Goal: Task Accomplishment & Management: Use online tool/utility

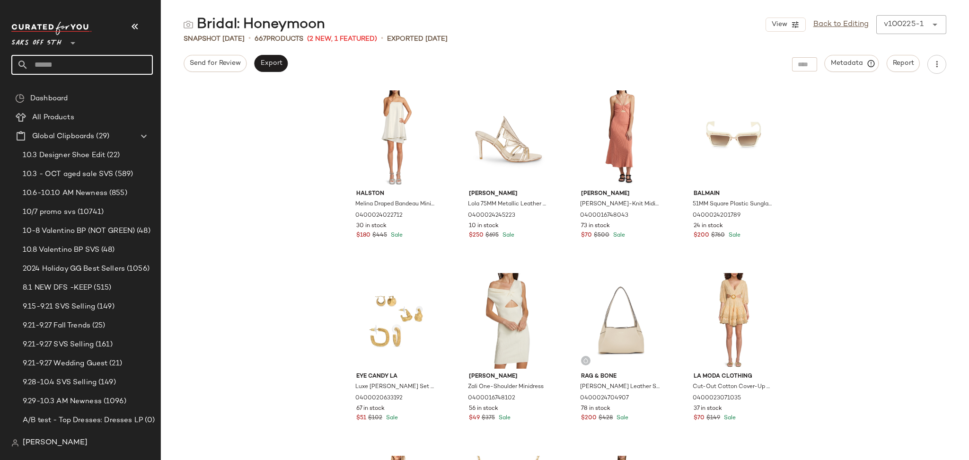
click at [118, 61] on input "text" at bounding box center [90, 65] width 124 height 20
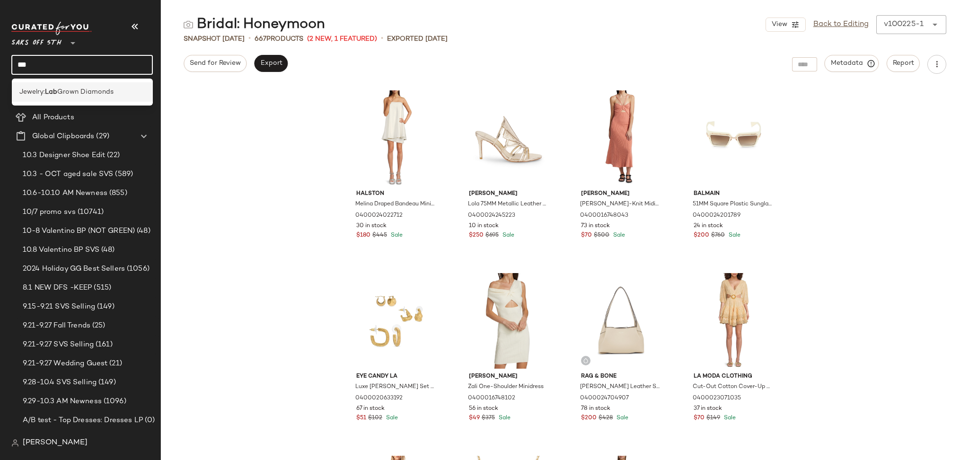
type input "***"
click at [110, 87] on span "Grown Diamonds" at bounding box center [85, 92] width 56 height 10
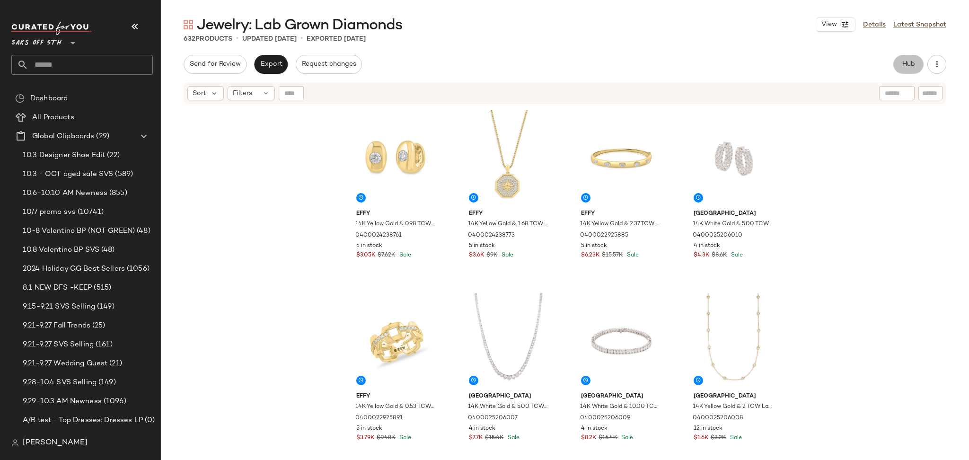
click at [910, 61] on span "Hub" at bounding box center [908, 65] width 13 height 8
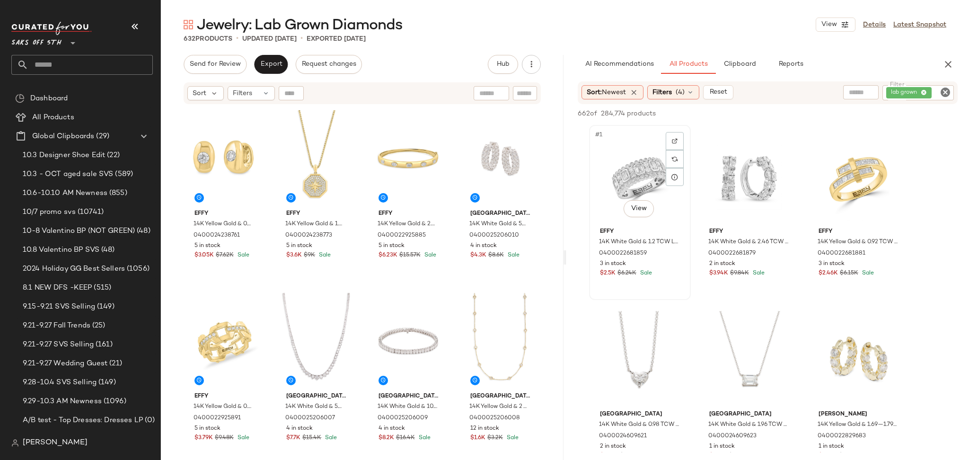
click at [643, 169] on div "#1 View" at bounding box center [639, 176] width 95 height 96
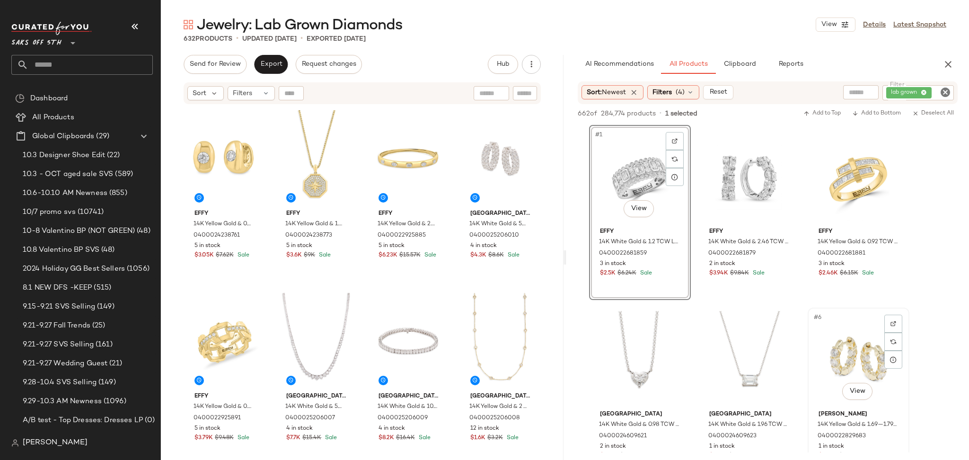
click at [857, 352] on div "#6 View" at bounding box center [858, 359] width 95 height 96
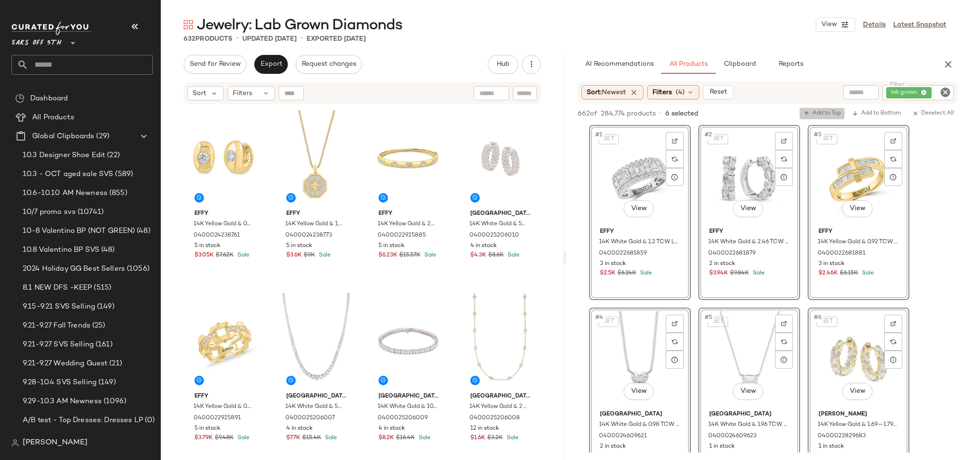
click at [825, 117] on button "Add to Top" at bounding box center [822, 113] width 45 height 11
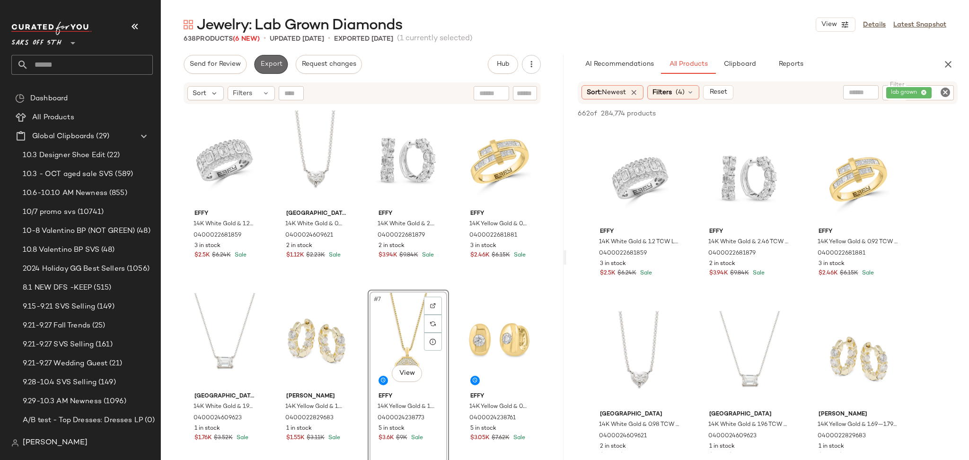
click at [276, 61] on span "Export" at bounding box center [271, 65] width 22 height 8
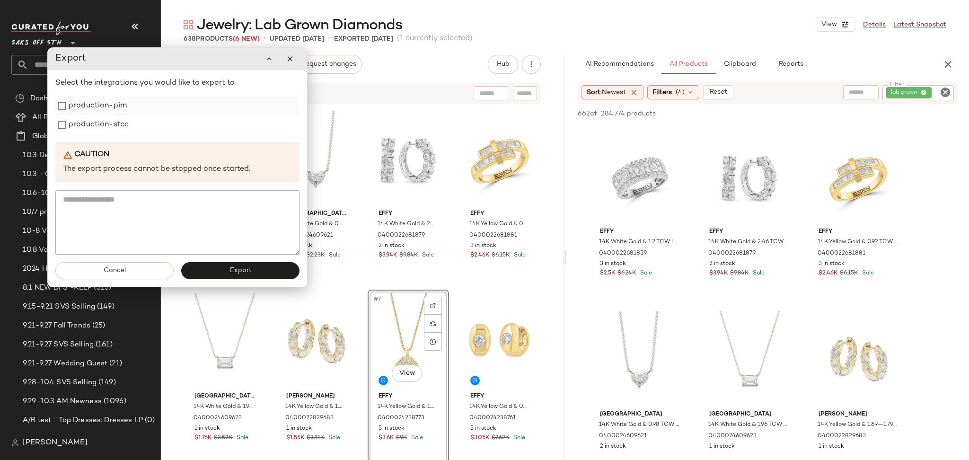
click at [103, 105] on label "production-pim" at bounding box center [98, 106] width 58 height 19
click at [106, 126] on label "production-sfcc" at bounding box center [99, 124] width 60 height 19
click at [236, 267] on span "Export" at bounding box center [240, 271] width 22 height 8
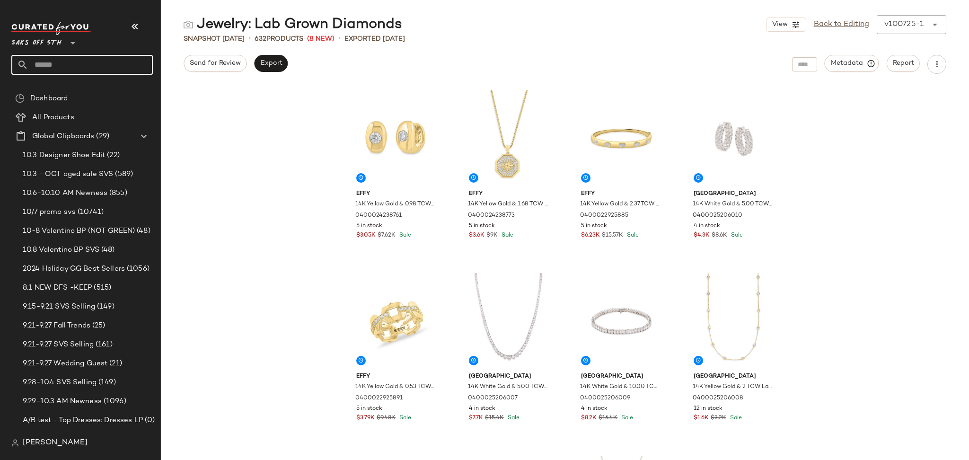
click at [69, 69] on input "text" at bounding box center [90, 65] width 124 height 20
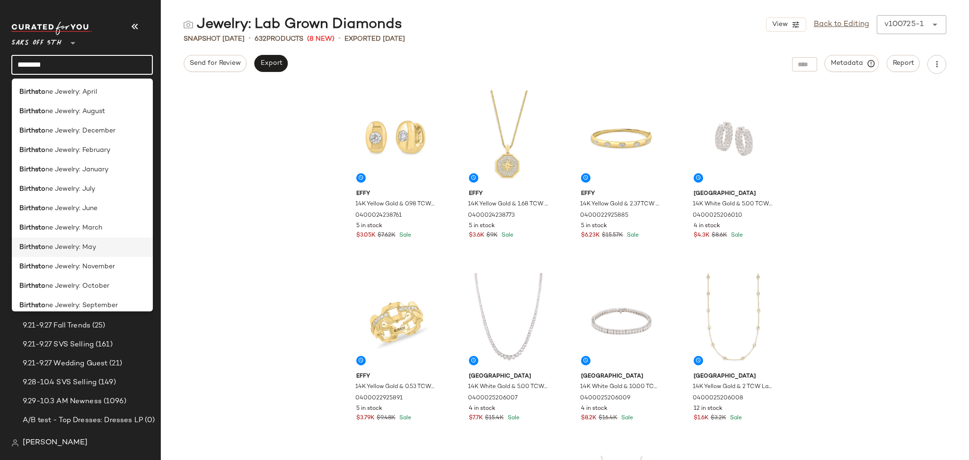
scroll to position [26, 0]
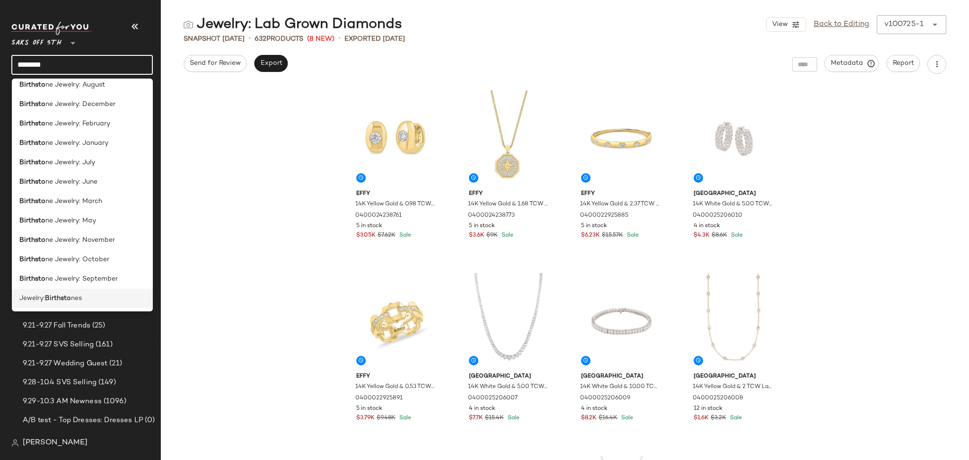
type input "********"
click at [88, 297] on div "Jewelry: Birthsto nes" at bounding box center [82, 298] width 126 height 10
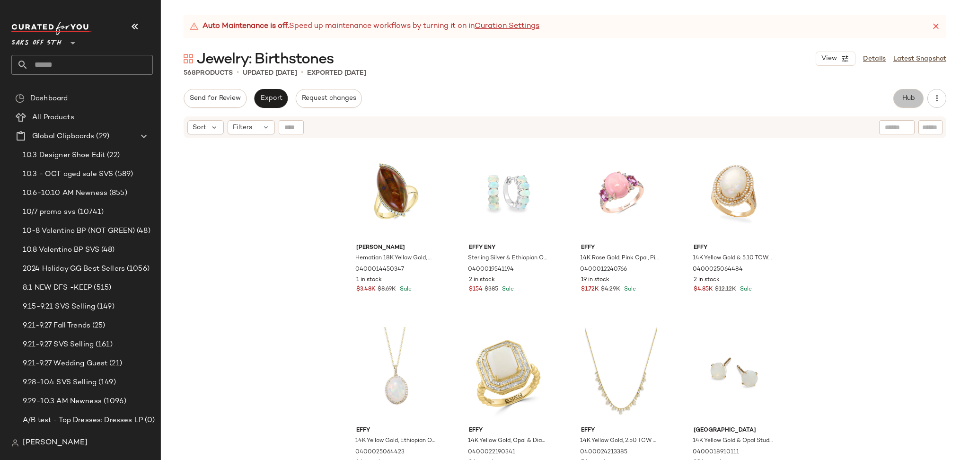
click at [907, 95] on span "Hub" at bounding box center [908, 99] width 13 height 8
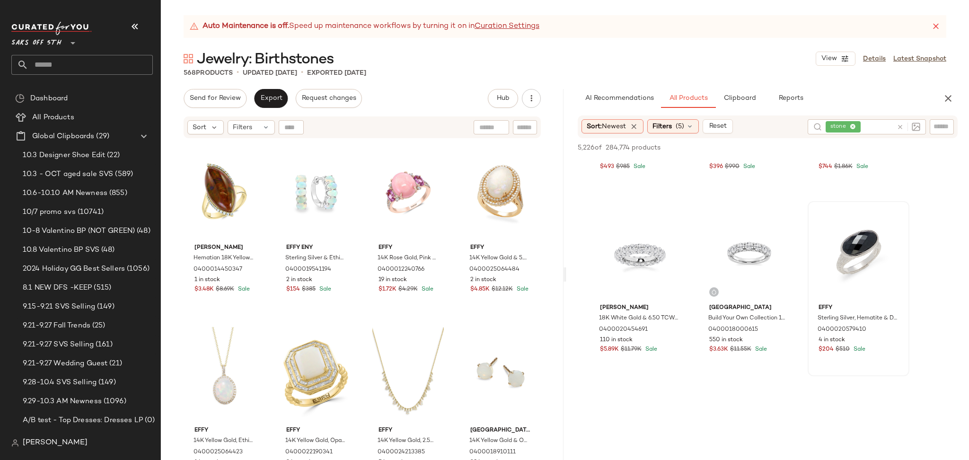
scroll to position [1058, 0]
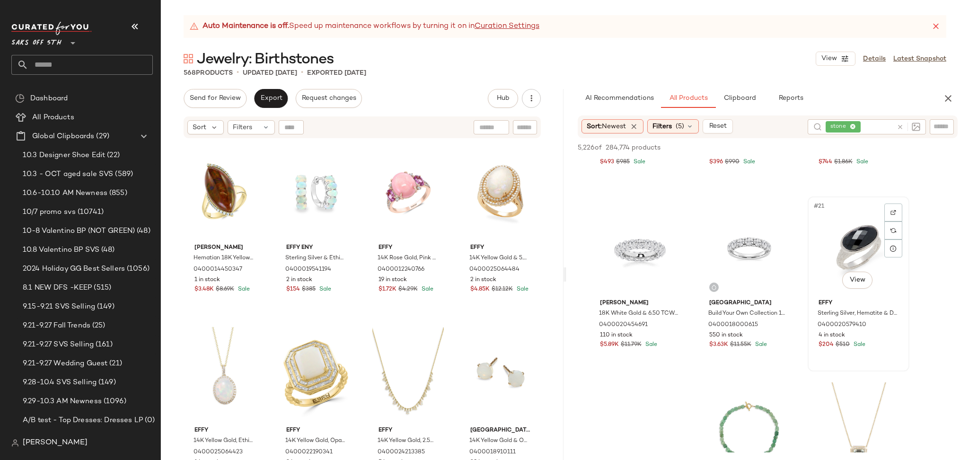
click at [834, 250] on div "#21 View" at bounding box center [858, 248] width 95 height 96
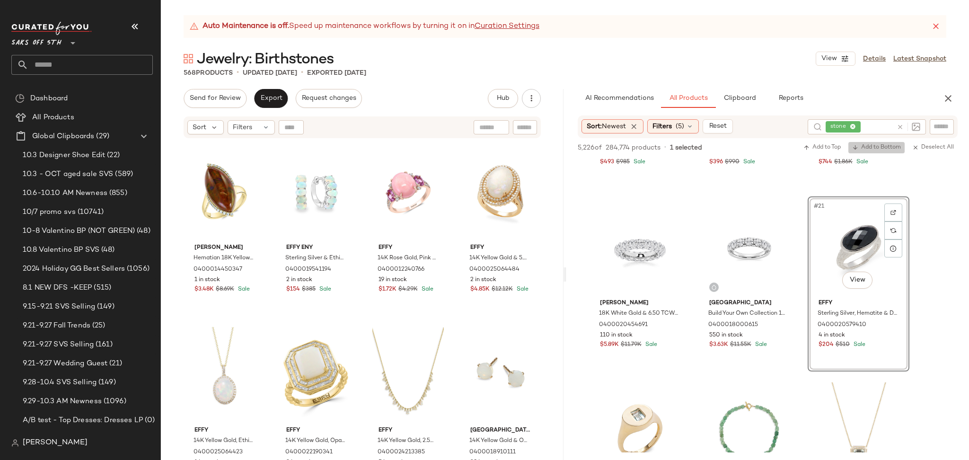
click at [864, 148] on span "Add to Bottom" at bounding box center [876, 147] width 49 height 7
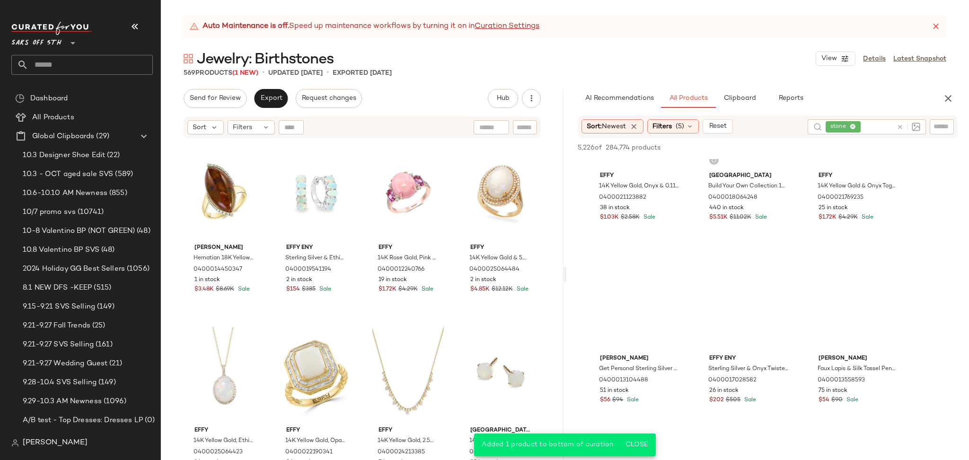
scroll to position [1575, 0]
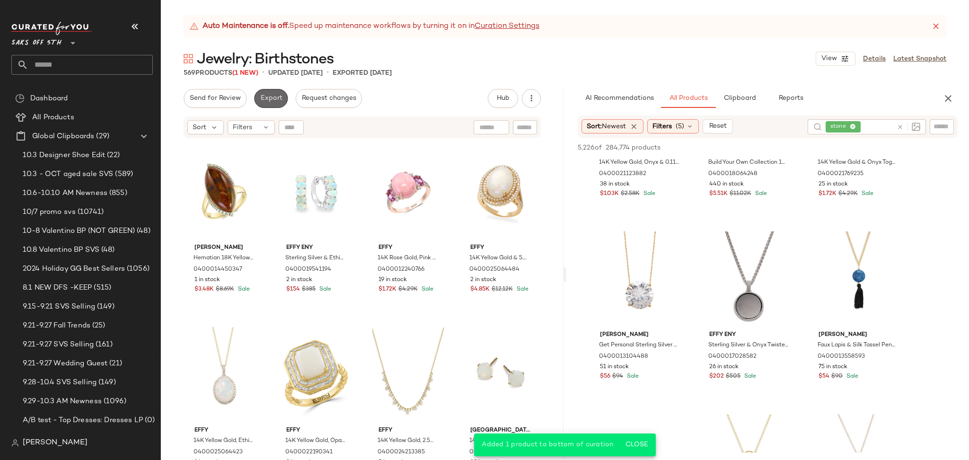
click at [261, 95] on span "Export" at bounding box center [271, 99] width 22 height 8
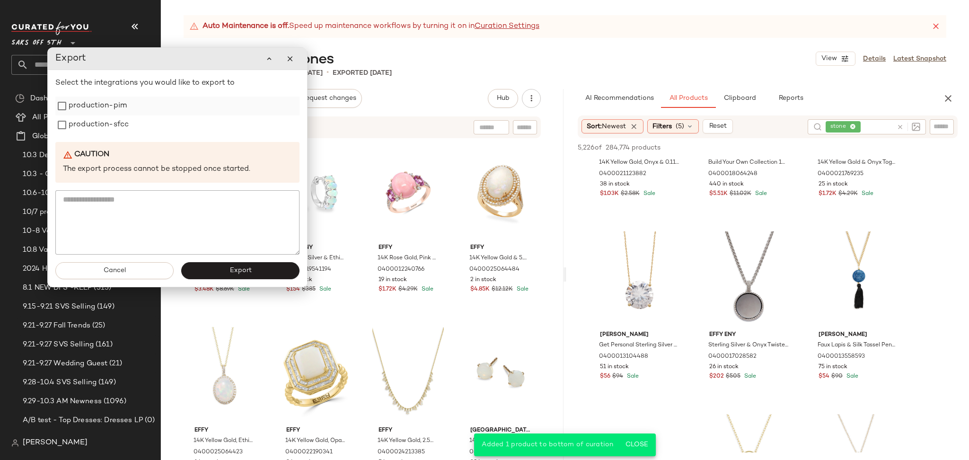
click at [134, 108] on div "production-pim" at bounding box center [177, 106] width 244 height 19
click at [116, 105] on label "production-pim" at bounding box center [98, 106] width 58 height 19
click at [117, 123] on label "production-sfcc" at bounding box center [99, 124] width 60 height 19
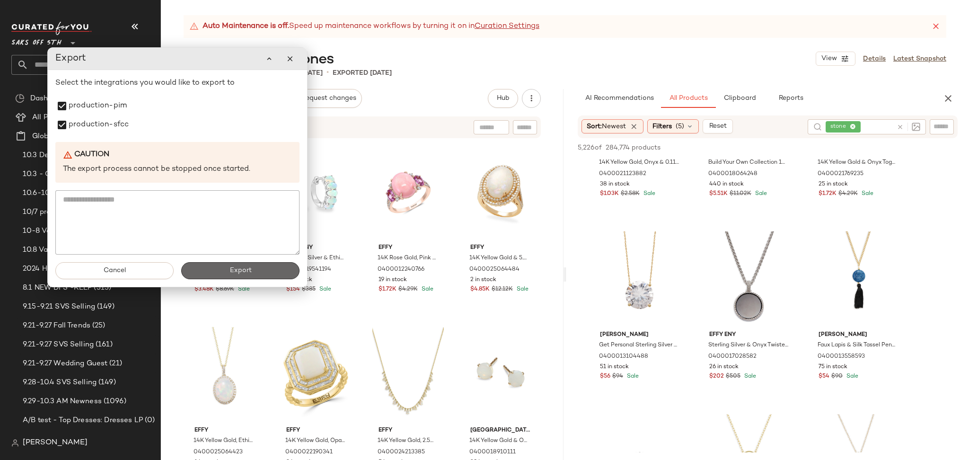
click at [225, 275] on button "Export" at bounding box center [240, 270] width 118 height 17
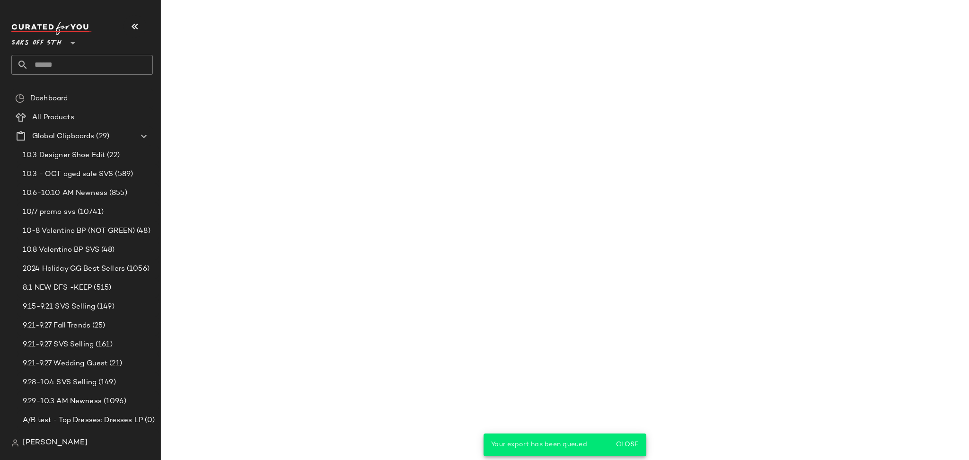
scroll to position [2305, 0]
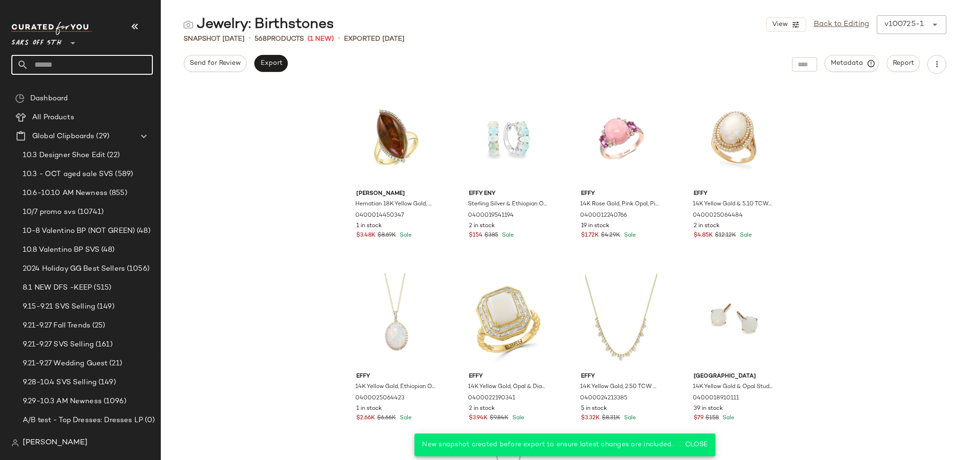
click at [88, 64] on input "text" at bounding box center [90, 65] width 124 height 20
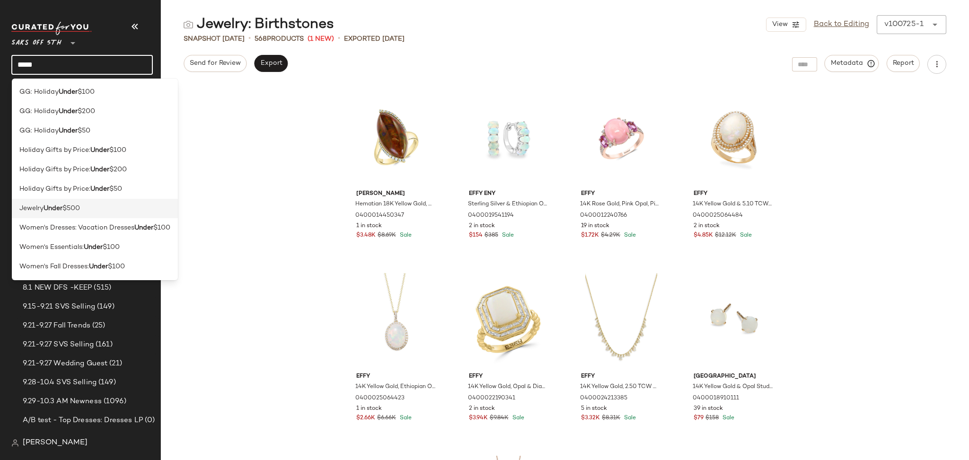
type input "*****"
click at [80, 210] on span "$500" at bounding box center [71, 208] width 18 height 10
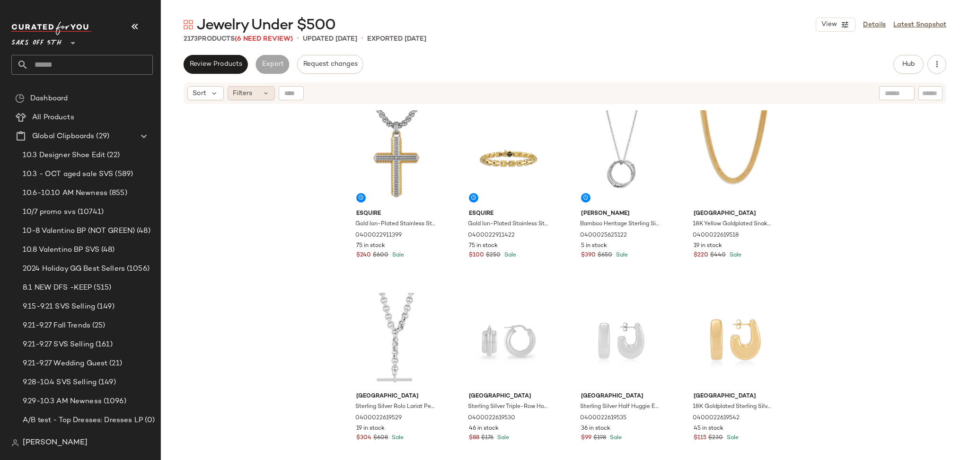
click at [258, 93] on div "Filters" at bounding box center [251, 93] width 47 height 14
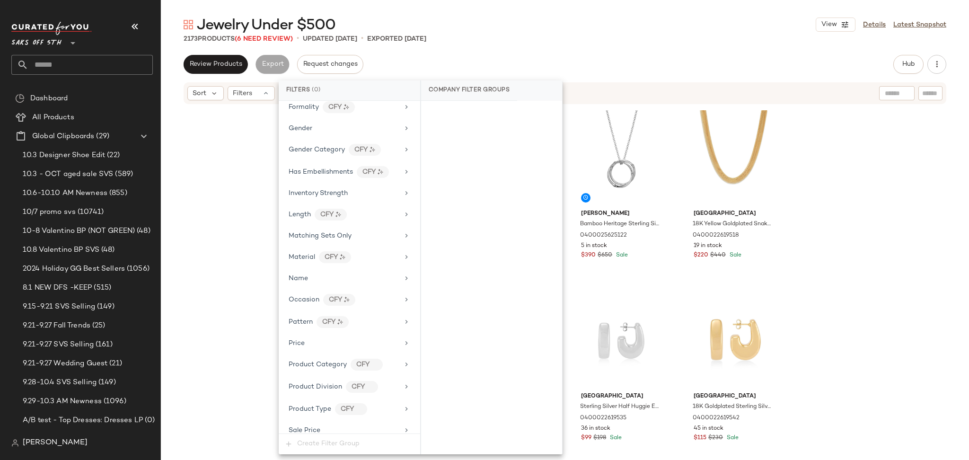
scroll to position [389, 0]
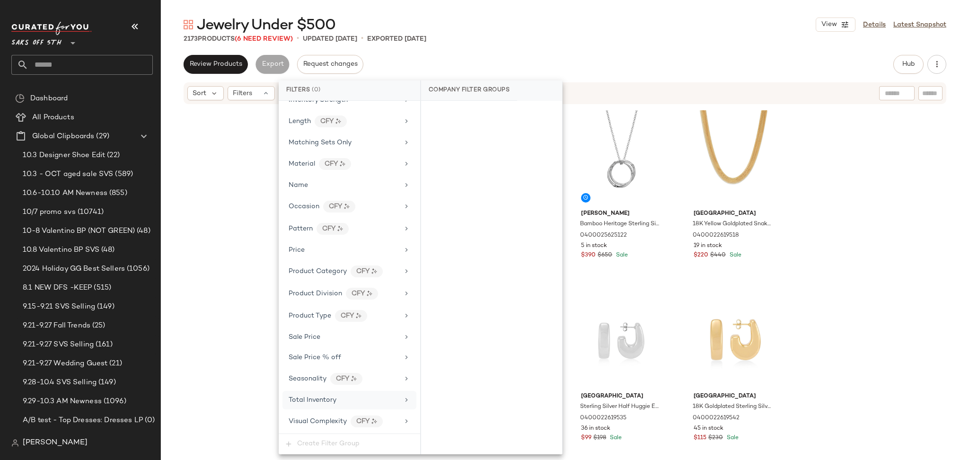
click at [350, 401] on div "Total Inventory" at bounding box center [344, 400] width 110 height 10
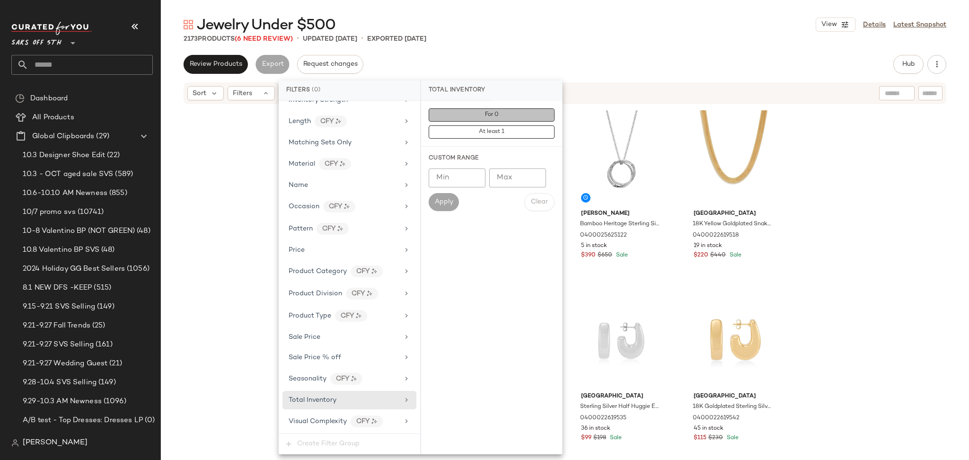
click at [466, 118] on button "For 0" at bounding box center [492, 114] width 126 height 13
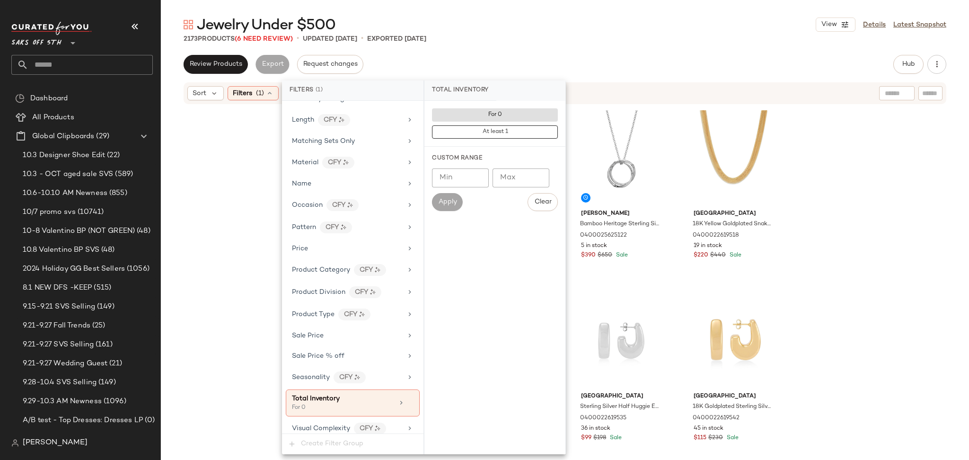
click at [566, 52] on div "Jewelry Under $500 View Details Latest Snapshot 2173 Products (6 Need Review) •…" at bounding box center [565, 237] width 808 height 445
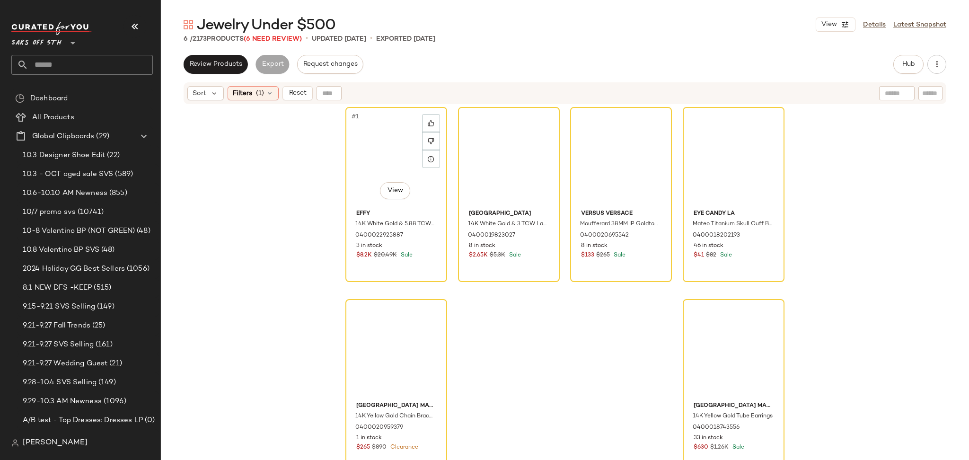
click at [390, 134] on div "#1 View" at bounding box center [396, 158] width 95 height 96
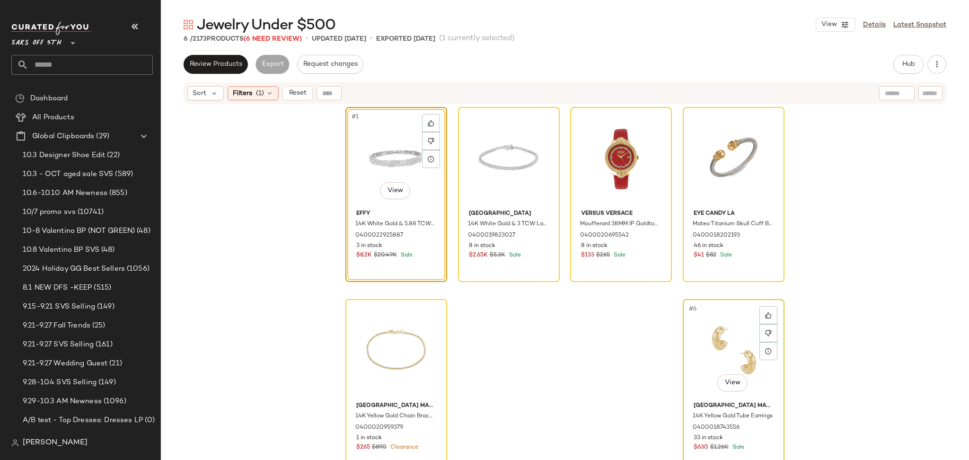
click at [719, 347] on div "#6 View" at bounding box center [733, 350] width 95 height 96
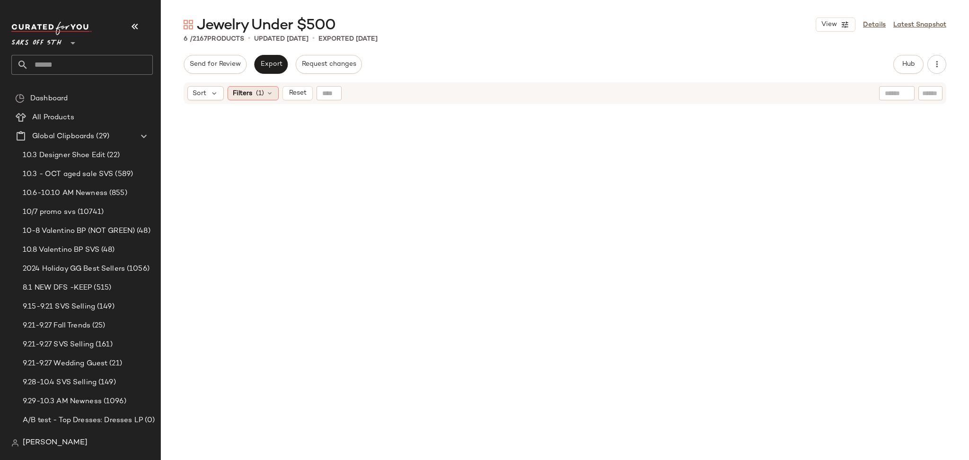
click at [260, 92] on span "(1)" at bounding box center [260, 93] width 8 height 10
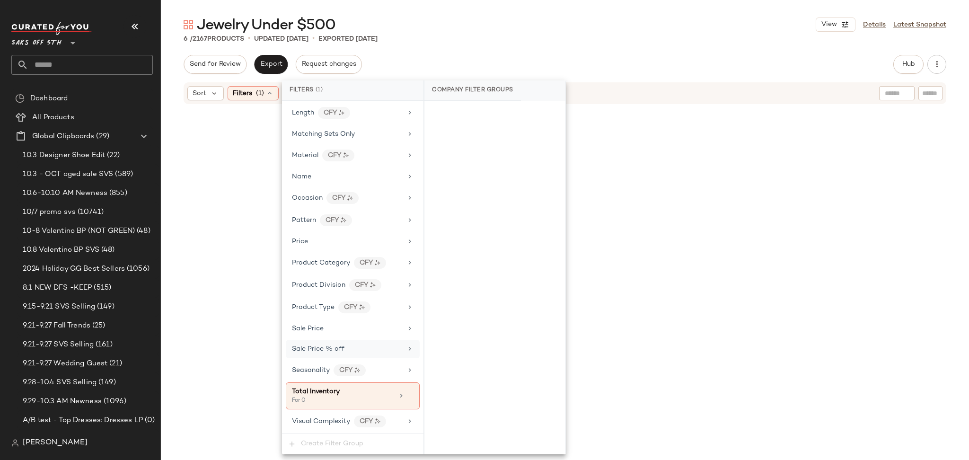
scroll to position [397, 0]
click at [408, 396] on icon at bounding box center [410, 395] width 7 height 7
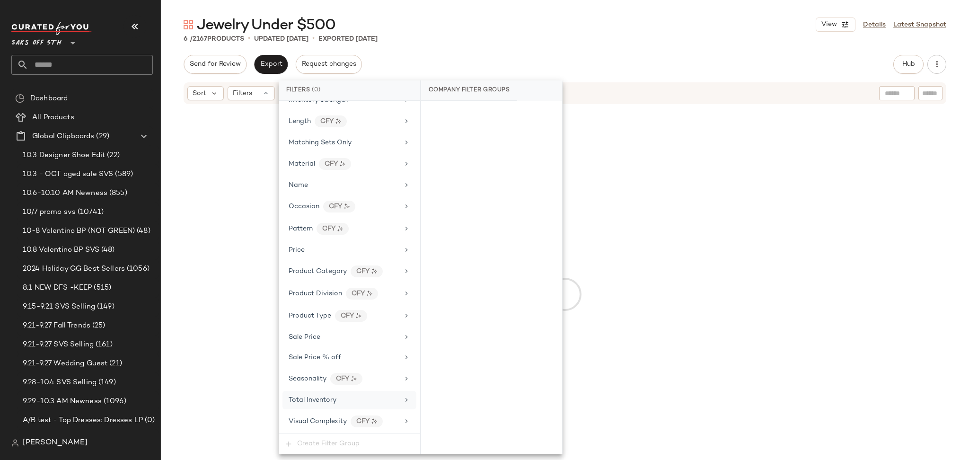
scroll to position [389, 0]
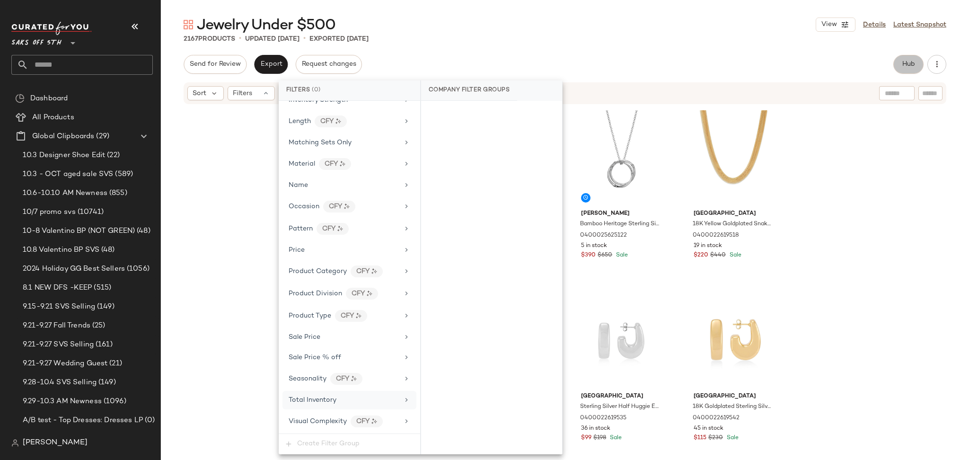
click at [912, 63] on span "Hub" at bounding box center [908, 65] width 13 height 8
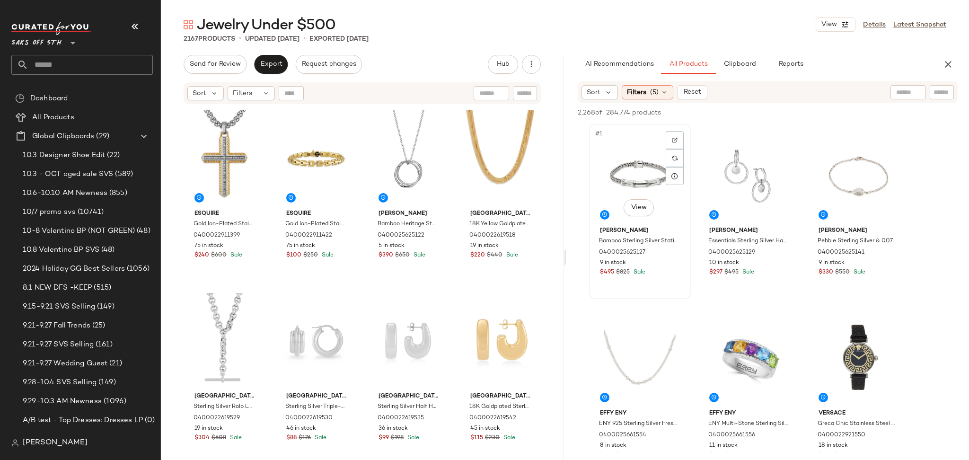
click at [617, 158] on div "#1 View" at bounding box center [639, 175] width 95 height 96
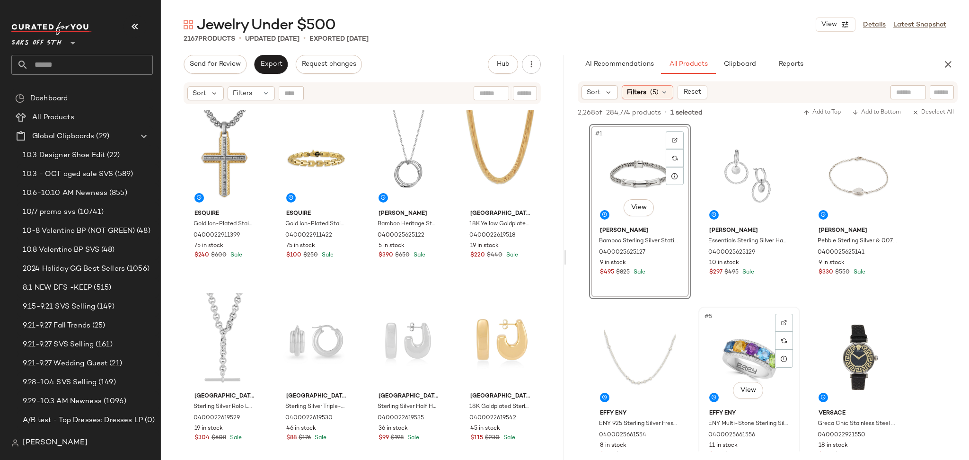
click at [746, 340] on div "#5 View" at bounding box center [749, 358] width 95 height 96
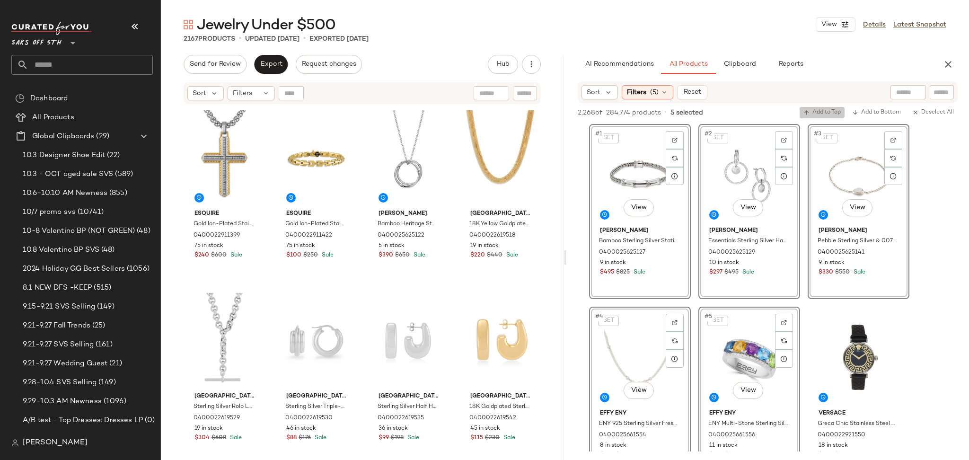
click at [804, 113] on icon "button" at bounding box center [806, 112] width 7 height 7
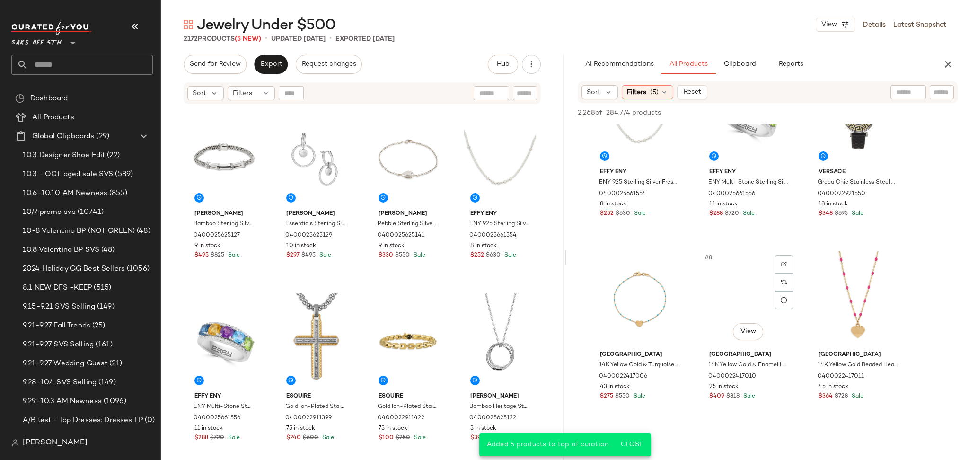
scroll to position [242, 0]
click at [270, 68] on span "Export" at bounding box center [271, 65] width 22 height 8
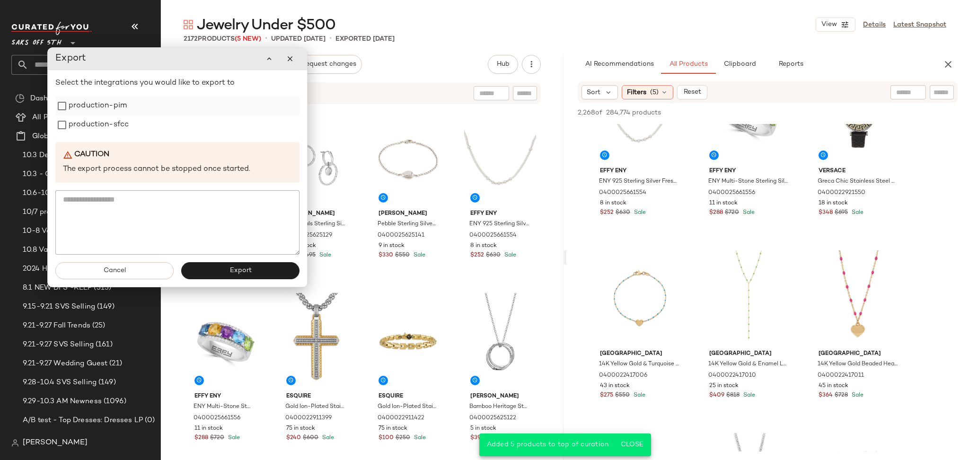
click at [114, 106] on label "production-pim" at bounding box center [98, 106] width 58 height 19
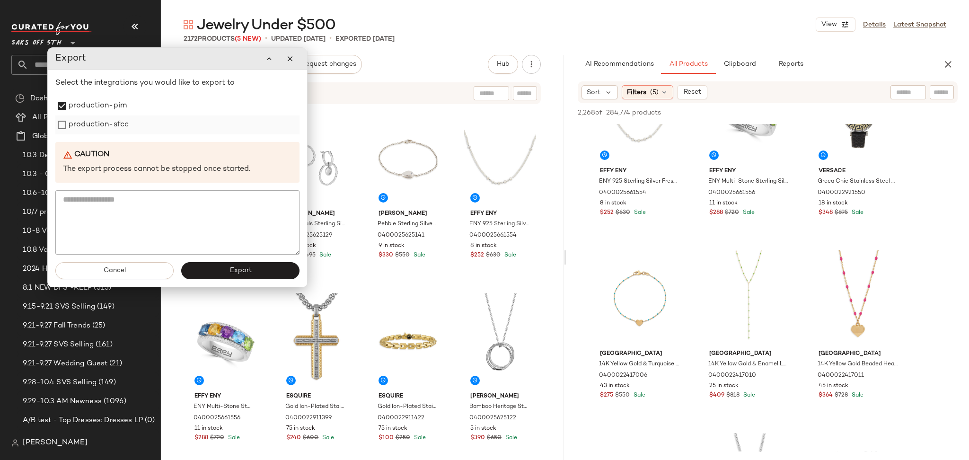
click at [111, 123] on label "production-sfcc" at bounding box center [99, 124] width 60 height 19
click at [246, 275] on button "Export" at bounding box center [240, 270] width 118 height 17
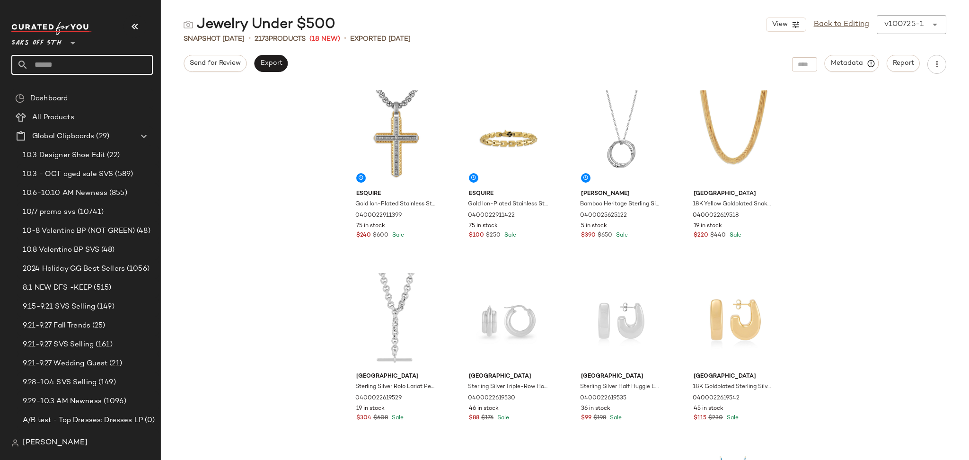
click at [73, 69] on input "text" at bounding box center [90, 65] width 124 height 20
type input "********"
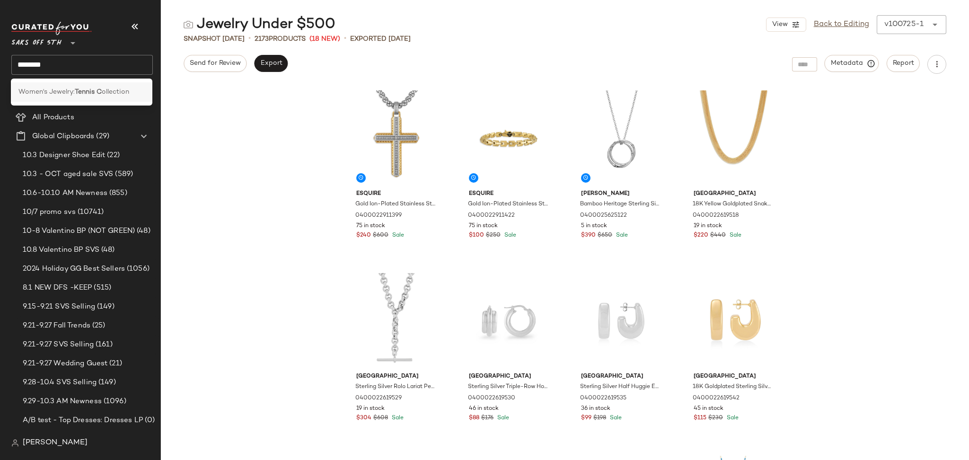
click at [79, 93] on b "Tennis C" at bounding box center [88, 92] width 27 height 10
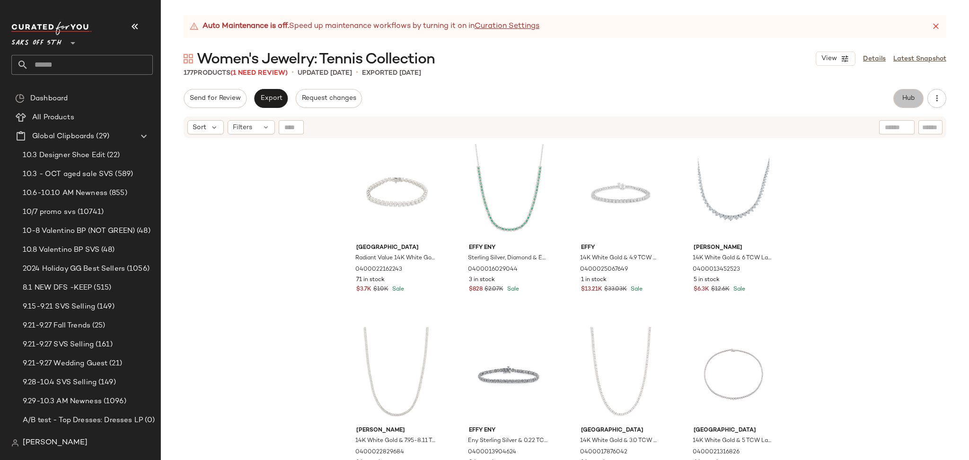
click at [907, 100] on span "Hub" at bounding box center [908, 99] width 13 height 8
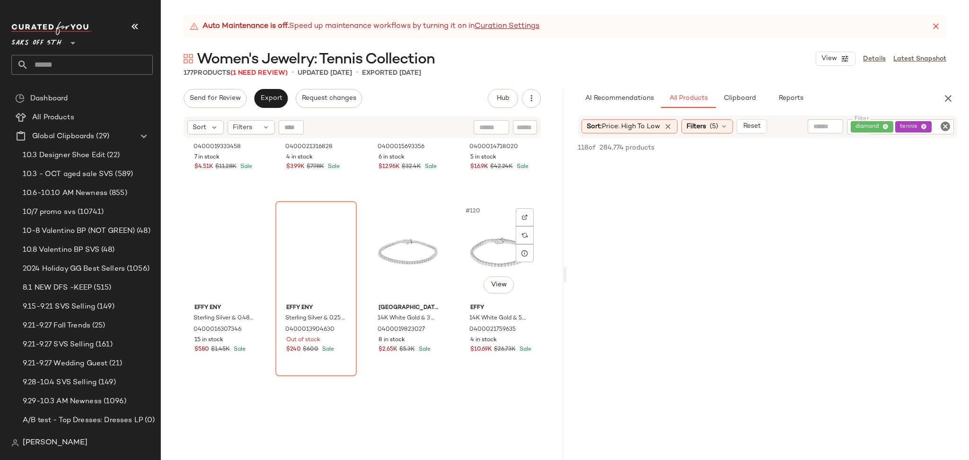
scroll to position [5278, 0]
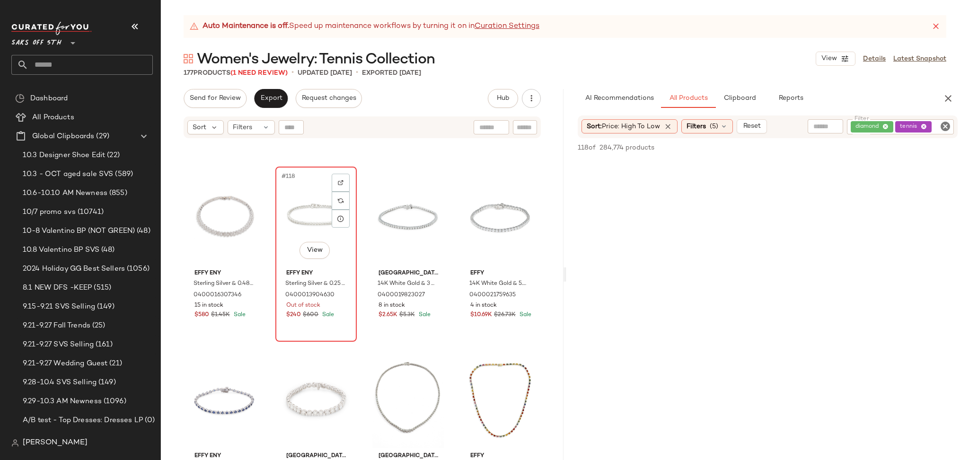
click at [307, 203] on div "#118 View" at bounding box center [316, 218] width 75 height 96
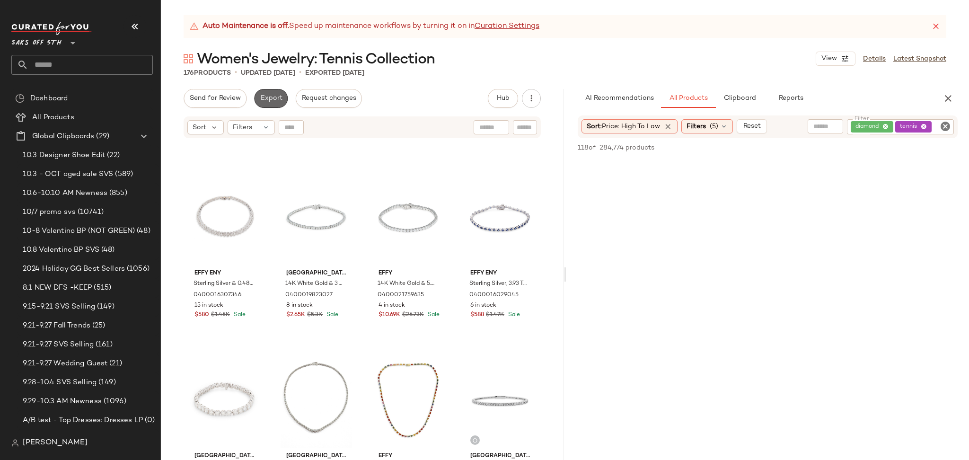
click at [262, 99] on span "Export" at bounding box center [271, 99] width 22 height 8
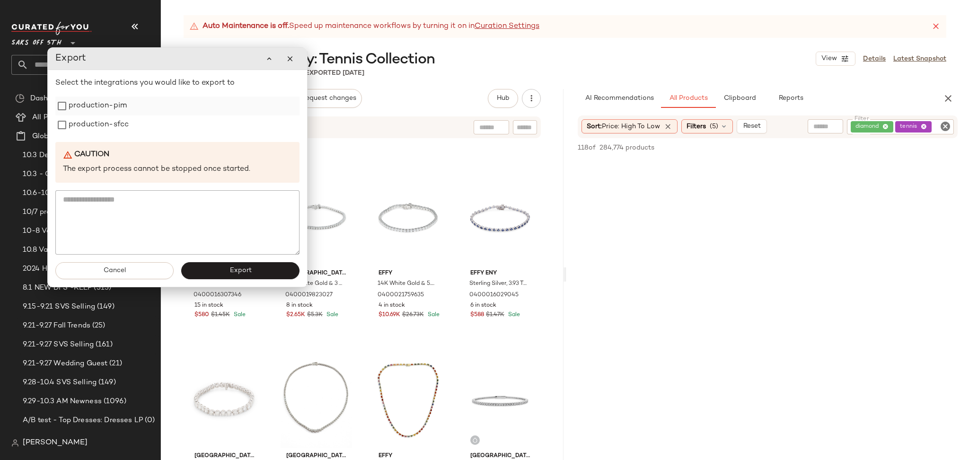
click at [109, 100] on label "production-pim" at bounding box center [98, 106] width 58 height 19
click at [109, 116] on label "production-sfcc" at bounding box center [99, 124] width 60 height 19
click at [232, 275] on button "Export" at bounding box center [240, 270] width 118 height 17
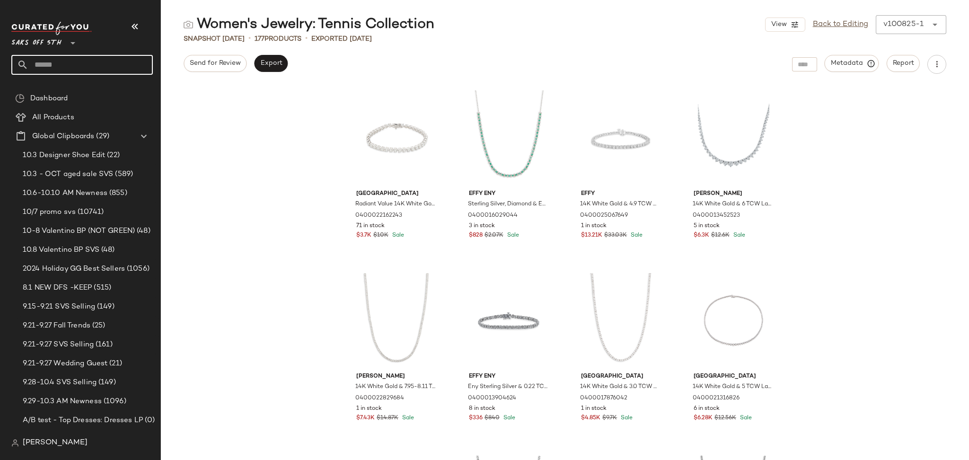
click at [80, 68] on input "text" at bounding box center [90, 65] width 124 height 20
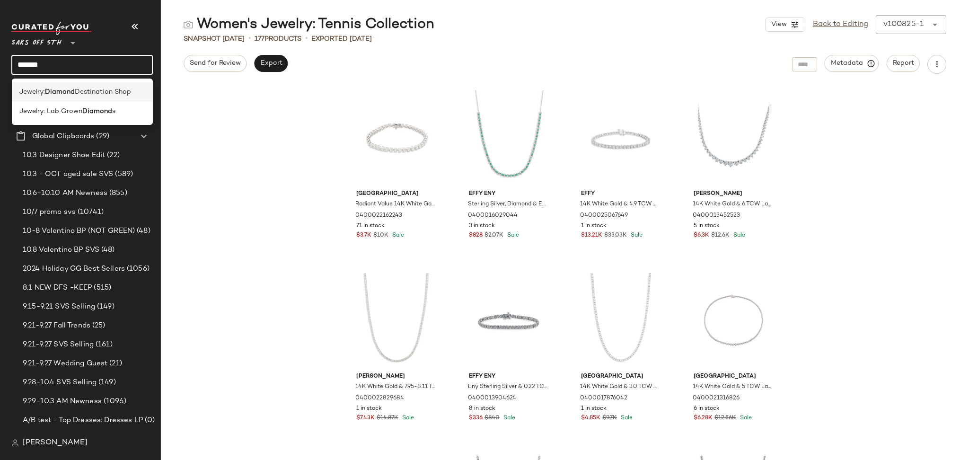
type input "*******"
click at [89, 91] on span "Destination Shop" at bounding box center [103, 92] width 56 height 10
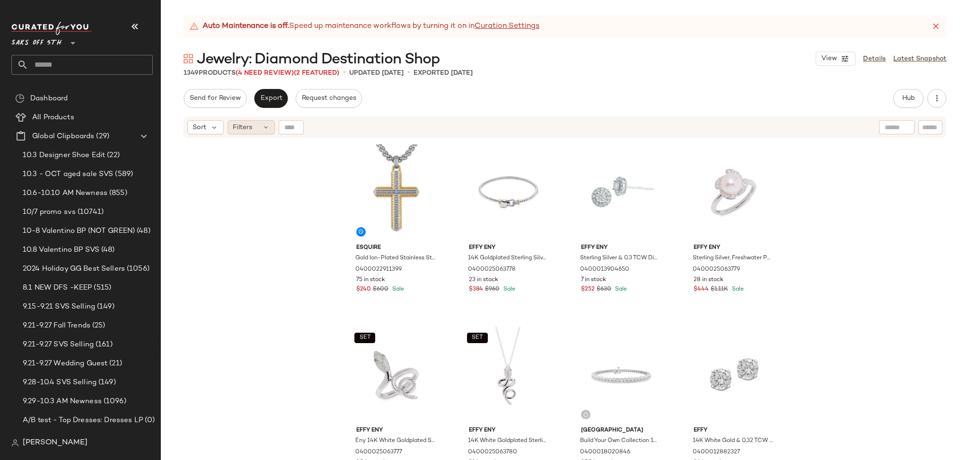
click at [242, 130] on span "Filters" at bounding box center [242, 128] width 19 height 10
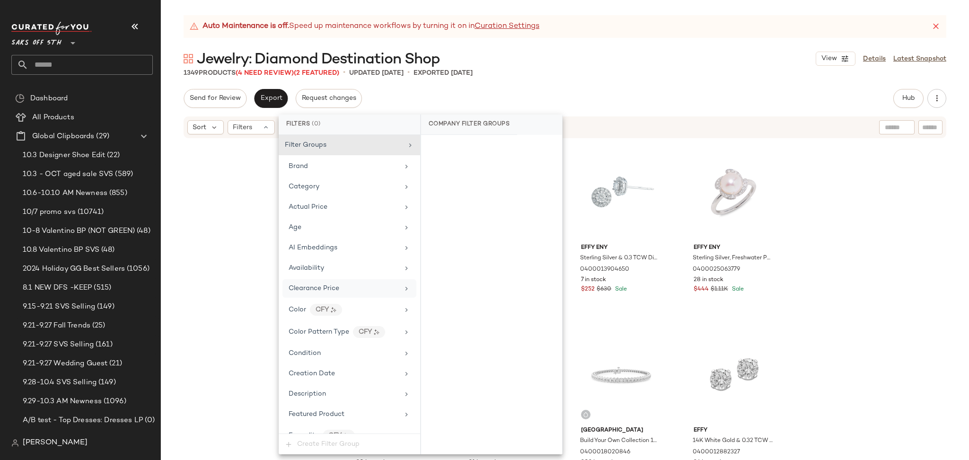
scroll to position [421, 0]
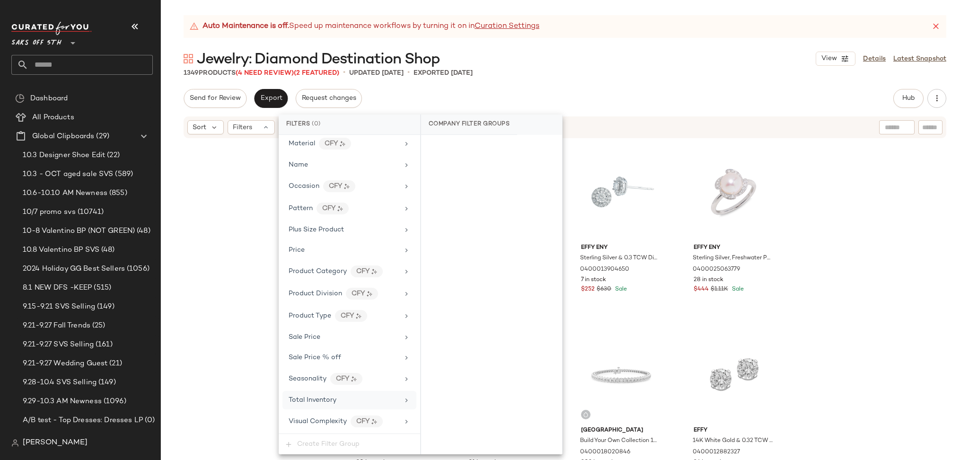
click at [320, 399] on span "Total Inventory" at bounding box center [313, 399] width 48 height 7
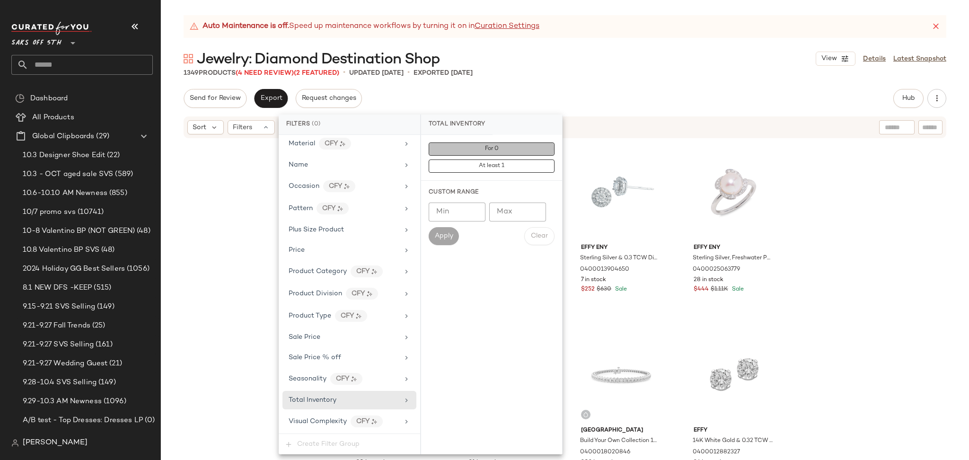
click at [472, 148] on button "For 0" at bounding box center [492, 148] width 126 height 13
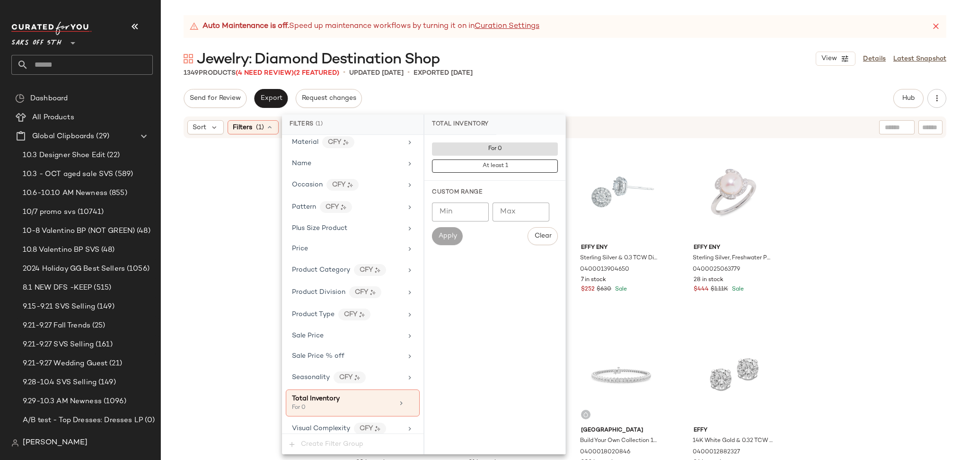
click at [610, 71] on div "1349 Products (4 Need Review) (2 Featured) • updated [DATE] • Exported [DATE]" at bounding box center [565, 72] width 808 height 9
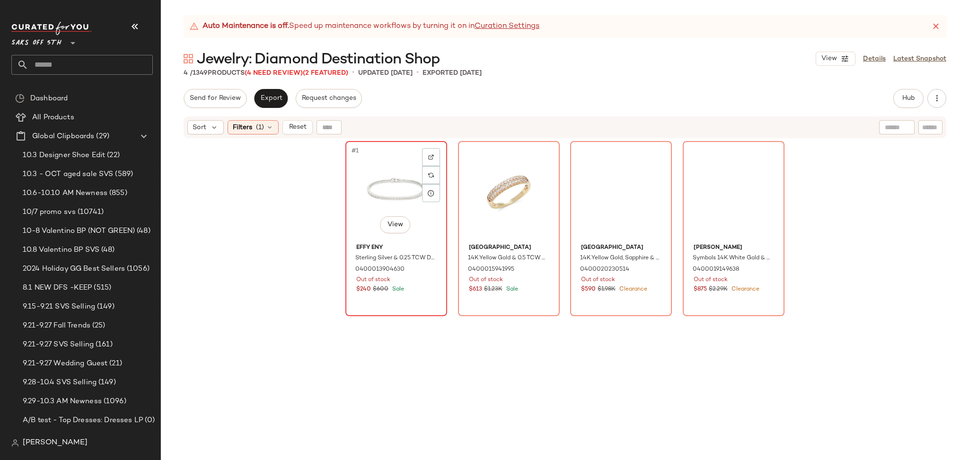
click at [383, 166] on div "#1 View" at bounding box center [396, 192] width 95 height 96
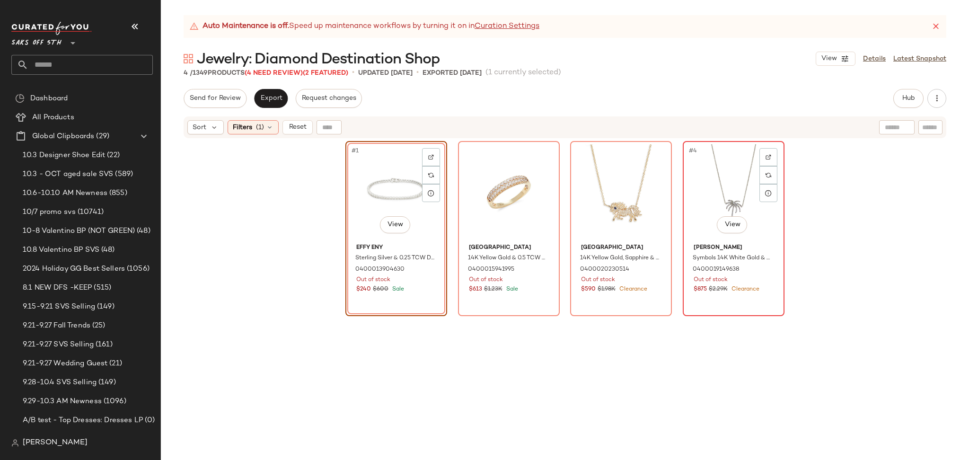
click at [734, 192] on div "#4 View" at bounding box center [733, 192] width 95 height 96
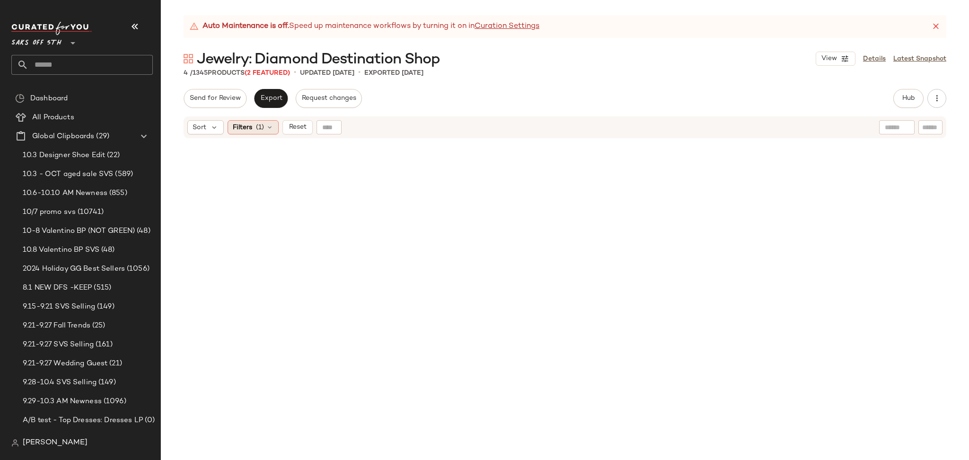
click at [266, 123] on icon at bounding box center [270, 127] width 8 height 8
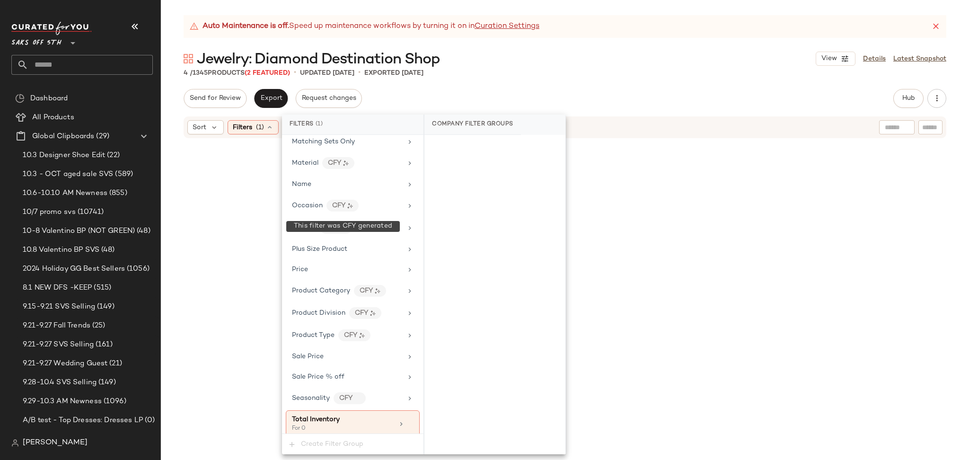
scroll to position [430, 0]
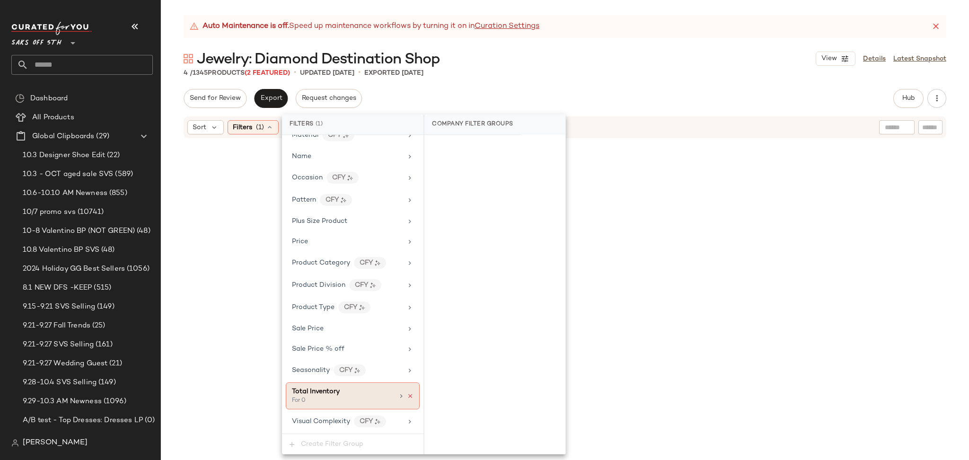
click at [407, 394] on icon at bounding box center [410, 396] width 7 height 7
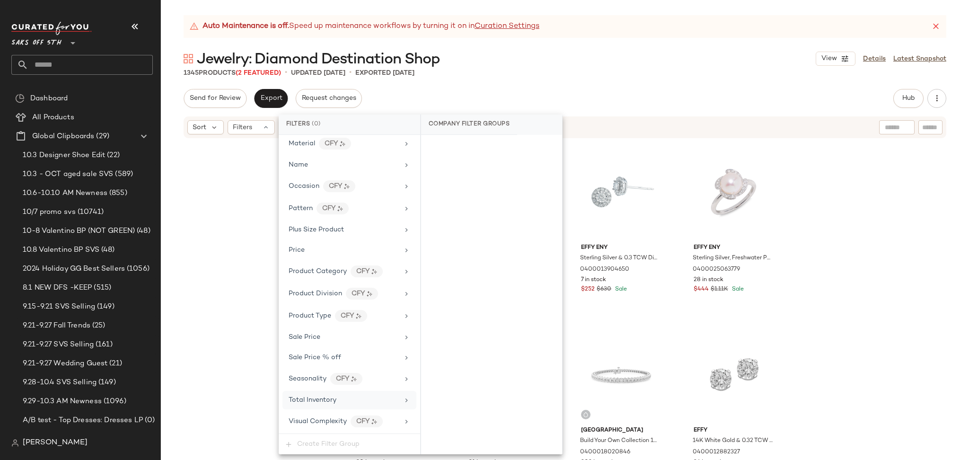
click at [577, 60] on div "Jewelry: Diamond Destination Shop View Details Latest Snapshot" at bounding box center [565, 58] width 808 height 19
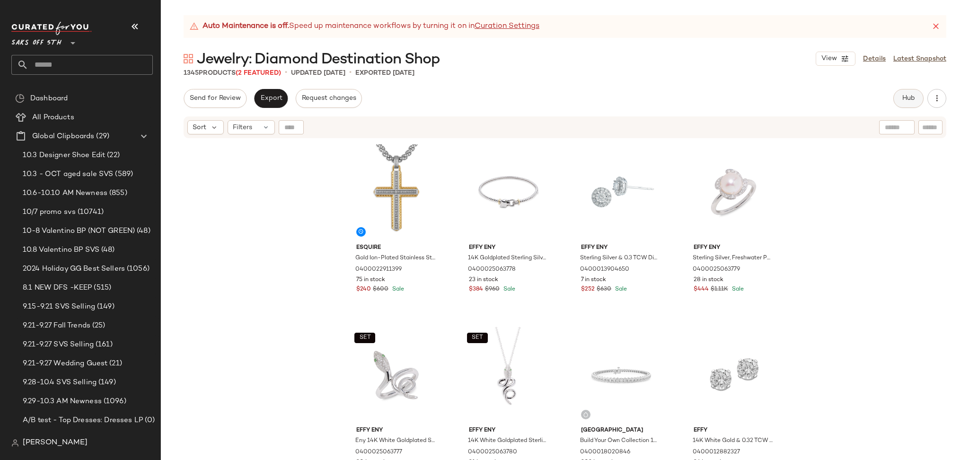
click at [902, 97] on span "Hub" at bounding box center [908, 99] width 13 height 8
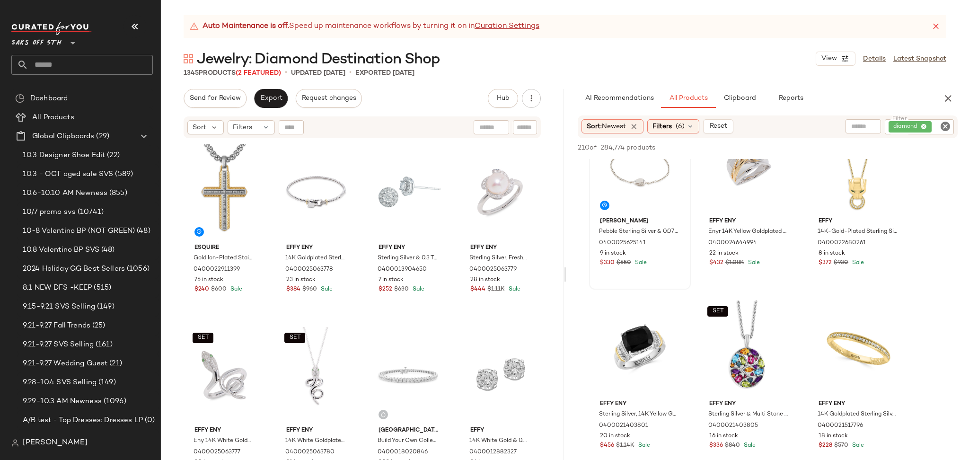
scroll to position [0, 0]
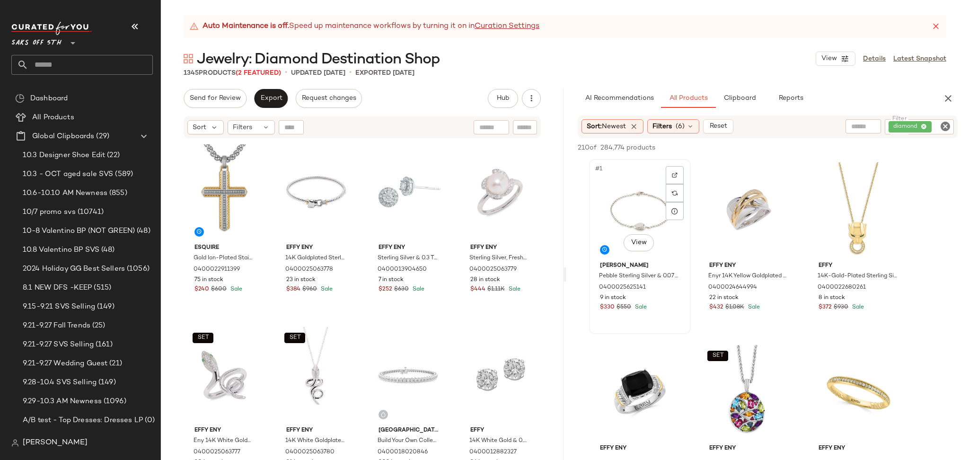
click at [622, 211] on div "#1 View" at bounding box center [639, 210] width 95 height 96
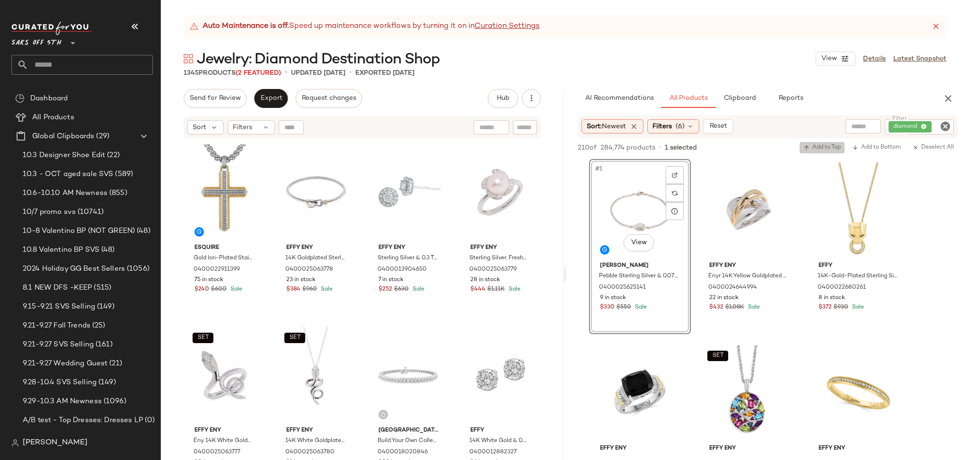
click at [820, 145] on span "Add to Top" at bounding box center [821, 147] width 37 height 7
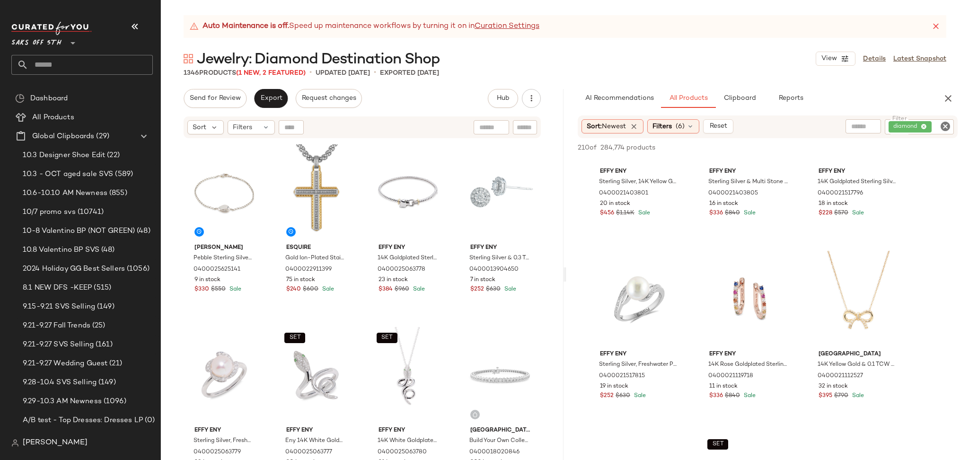
scroll to position [281, 0]
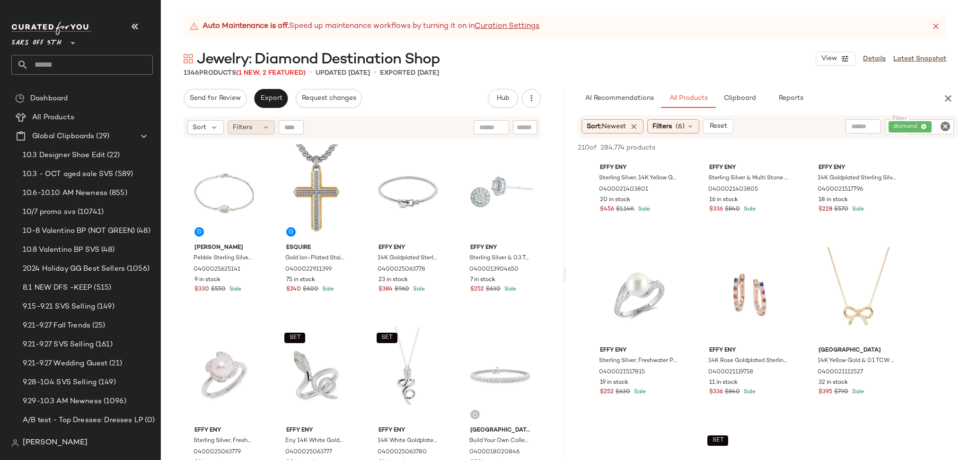
click at [256, 129] on div "Filters" at bounding box center [251, 127] width 47 height 14
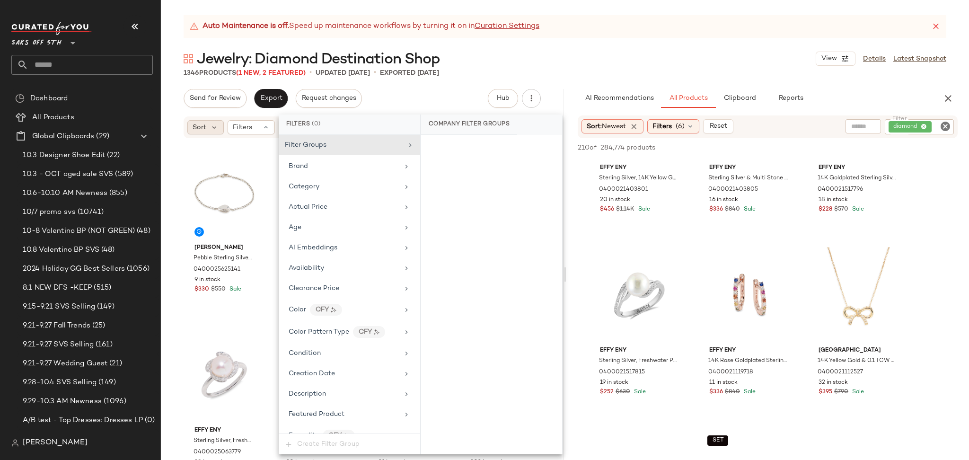
click at [206, 124] on span "Sort" at bounding box center [200, 128] width 14 height 10
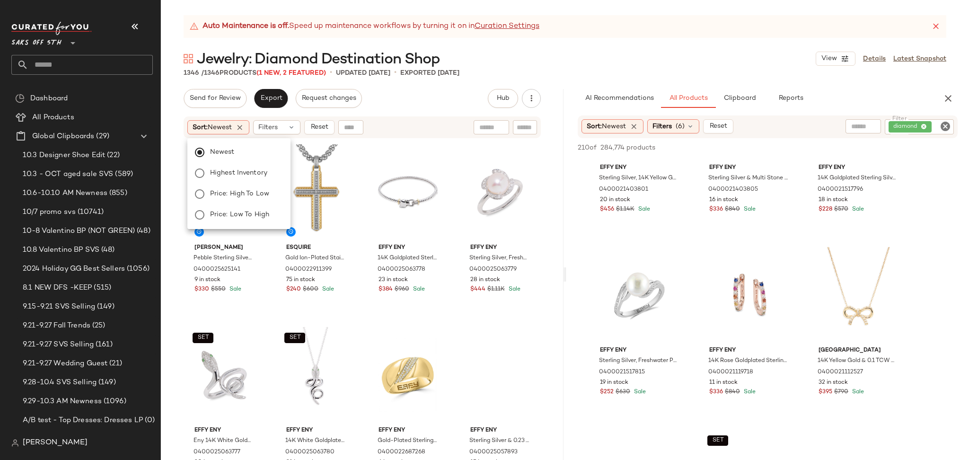
click at [473, 86] on div "Auto Maintenance is off. Speed up maintenance workflows by turning it on in Cur…" at bounding box center [565, 237] width 808 height 445
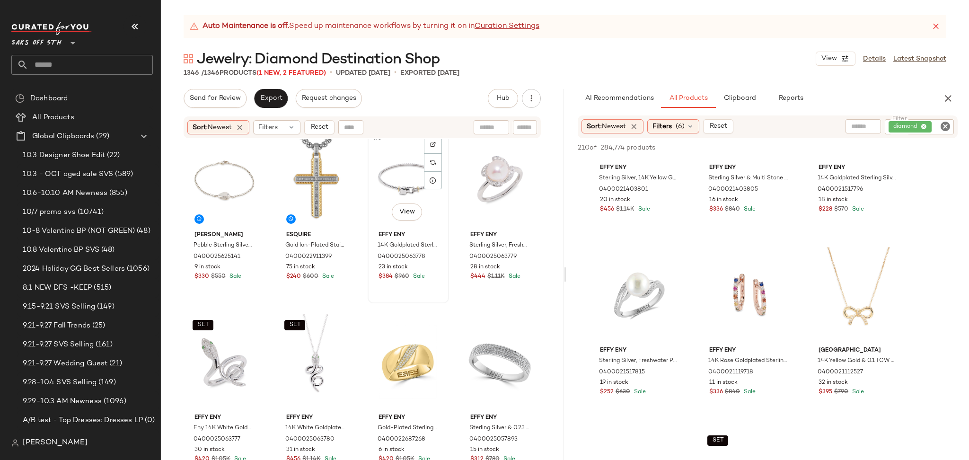
scroll to position [15, 0]
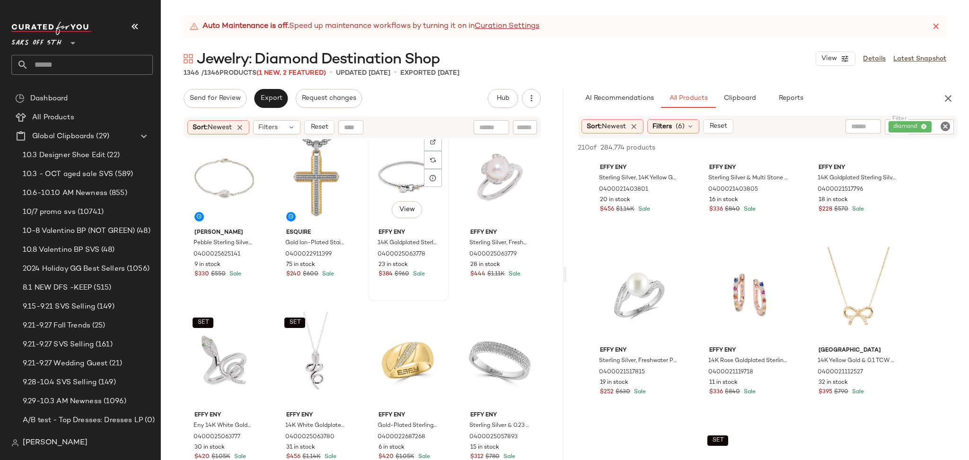
click at [401, 186] on div "#3 View" at bounding box center [408, 177] width 75 height 96
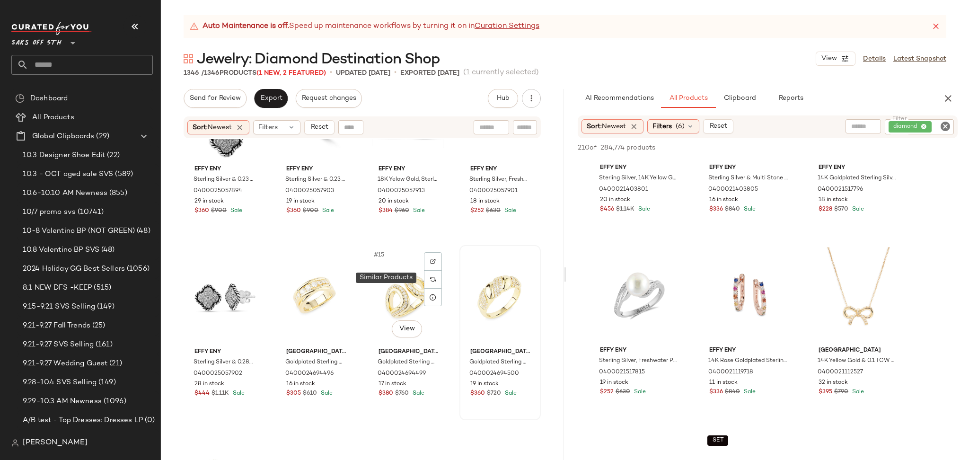
scroll to position [452, 0]
click at [487, 291] on div "#16 View" at bounding box center [500, 296] width 75 height 96
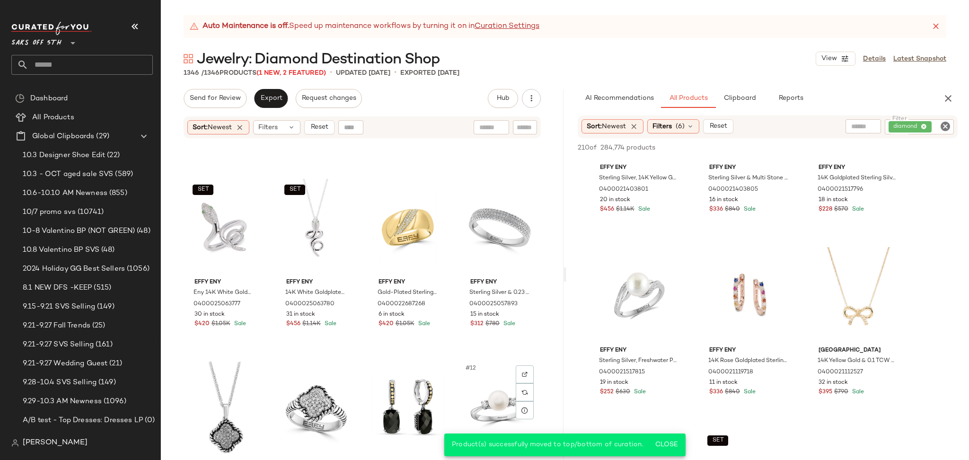
scroll to position [111, 0]
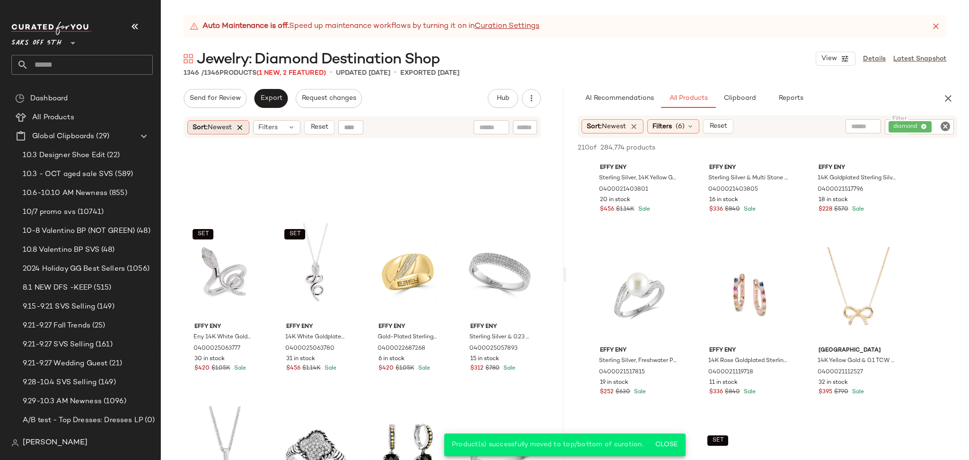
click at [243, 126] on icon at bounding box center [240, 127] width 9 height 9
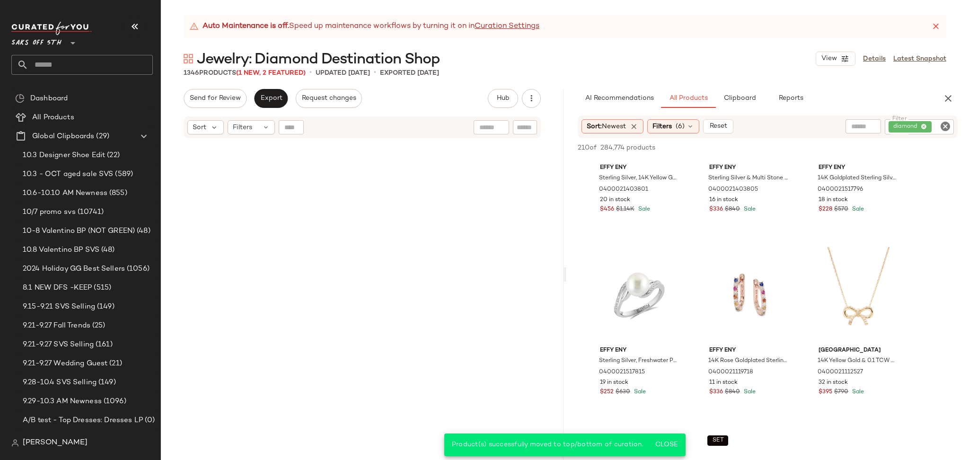
scroll to position [555, 0]
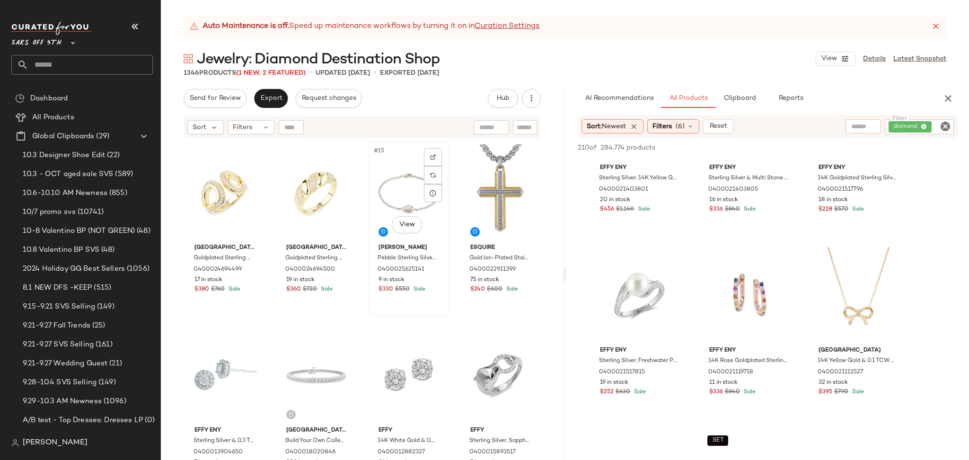
click at [400, 190] on div "#15 View" at bounding box center [408, 192] width 75 height 96
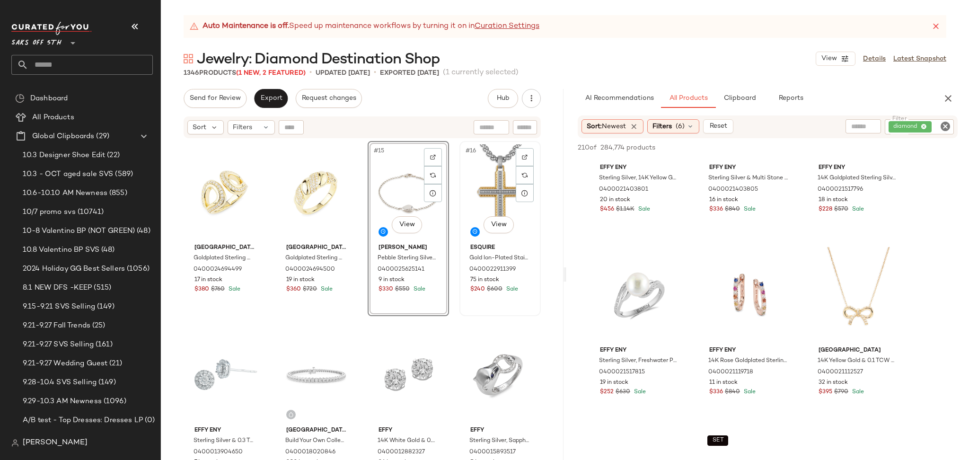
click at [477, 190] on div "#16 View" at bounding box center [500, 192] width 75 height 96
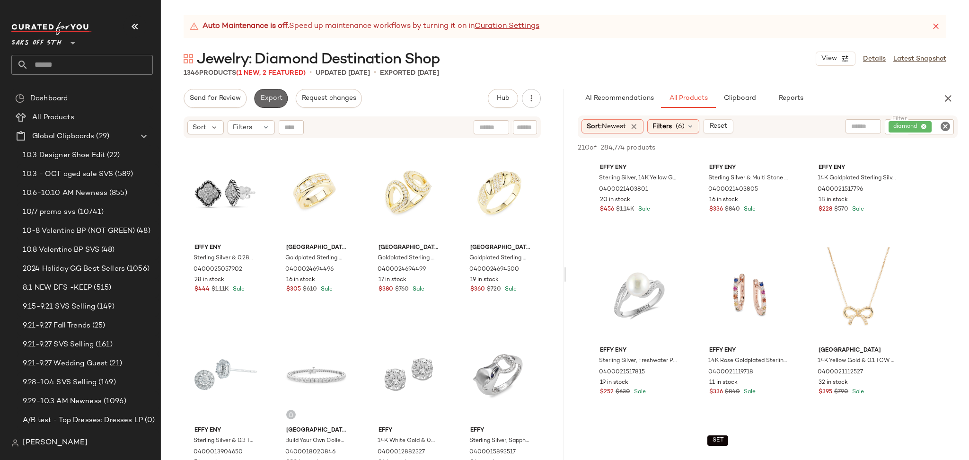
click at [274, 98] on span "Export" at bounding box center [271, 99] width 22 height 8
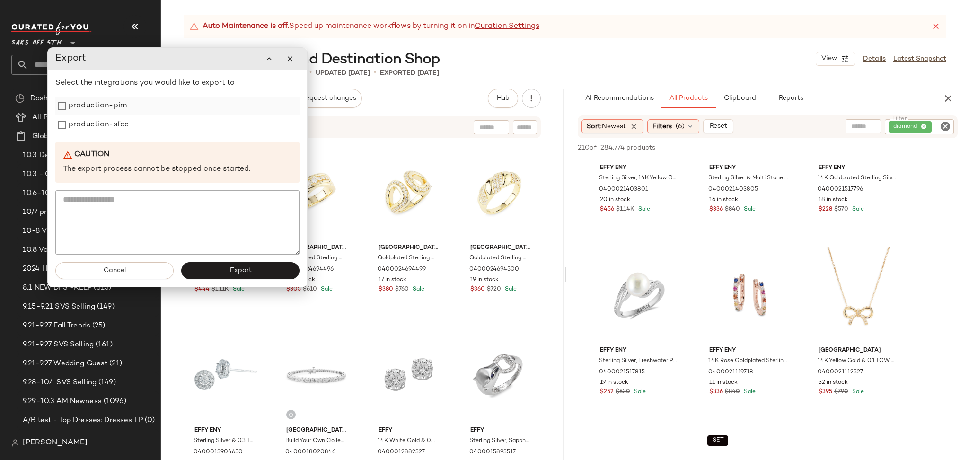
click at [115, 106] on label "production-pim" at bounding box center [98, 106] width 58 height 19
click at [115, 123] on label "production-sfcc" at bounding box center [99, 124] width 60 height 19
click at [258, 273] on button "Export" at bounding box center [240, 270] width 118 height 17
